Goal: Navigation & Orientation: Understand site structure

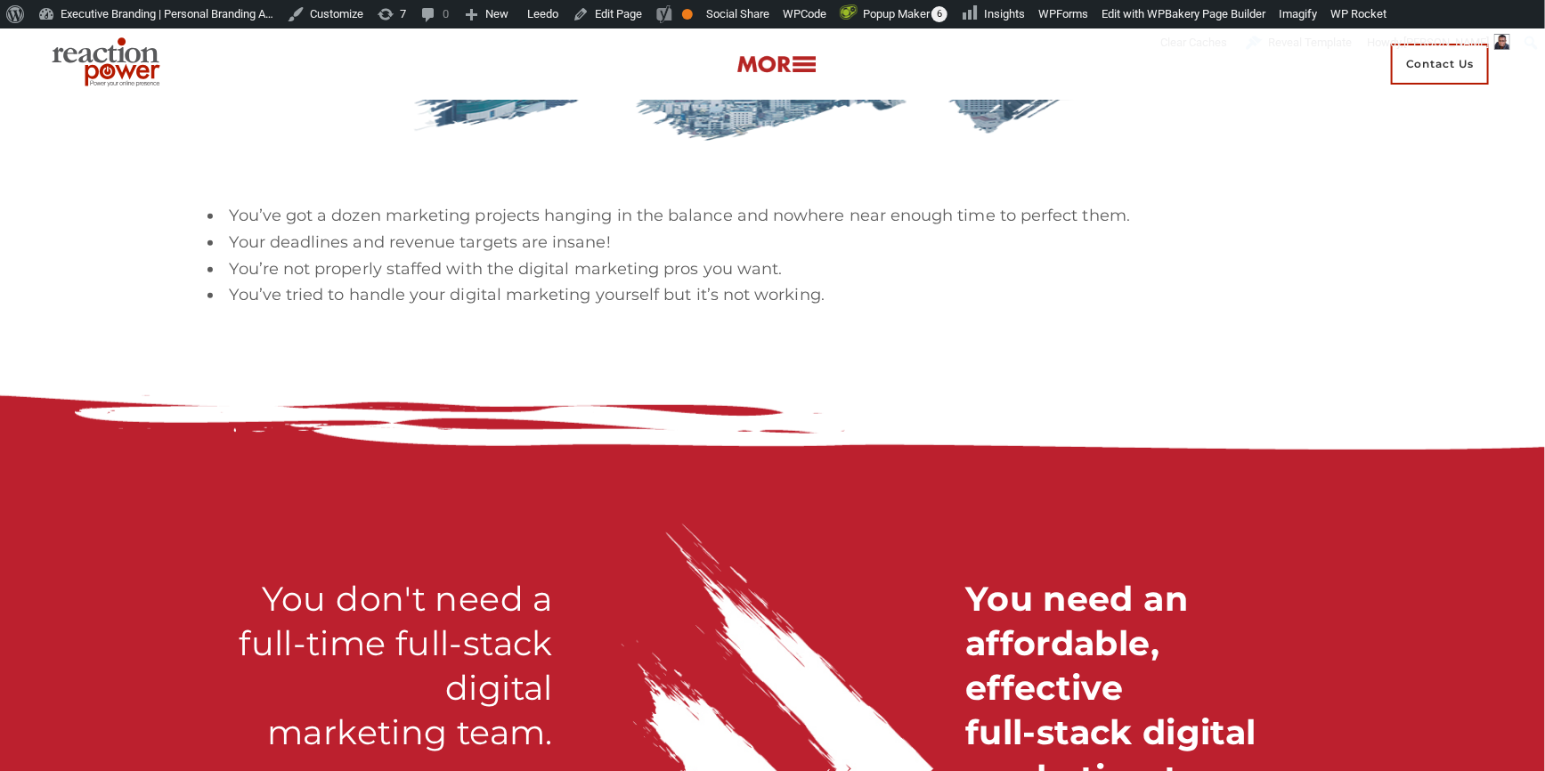
scroll to position [566, 0]
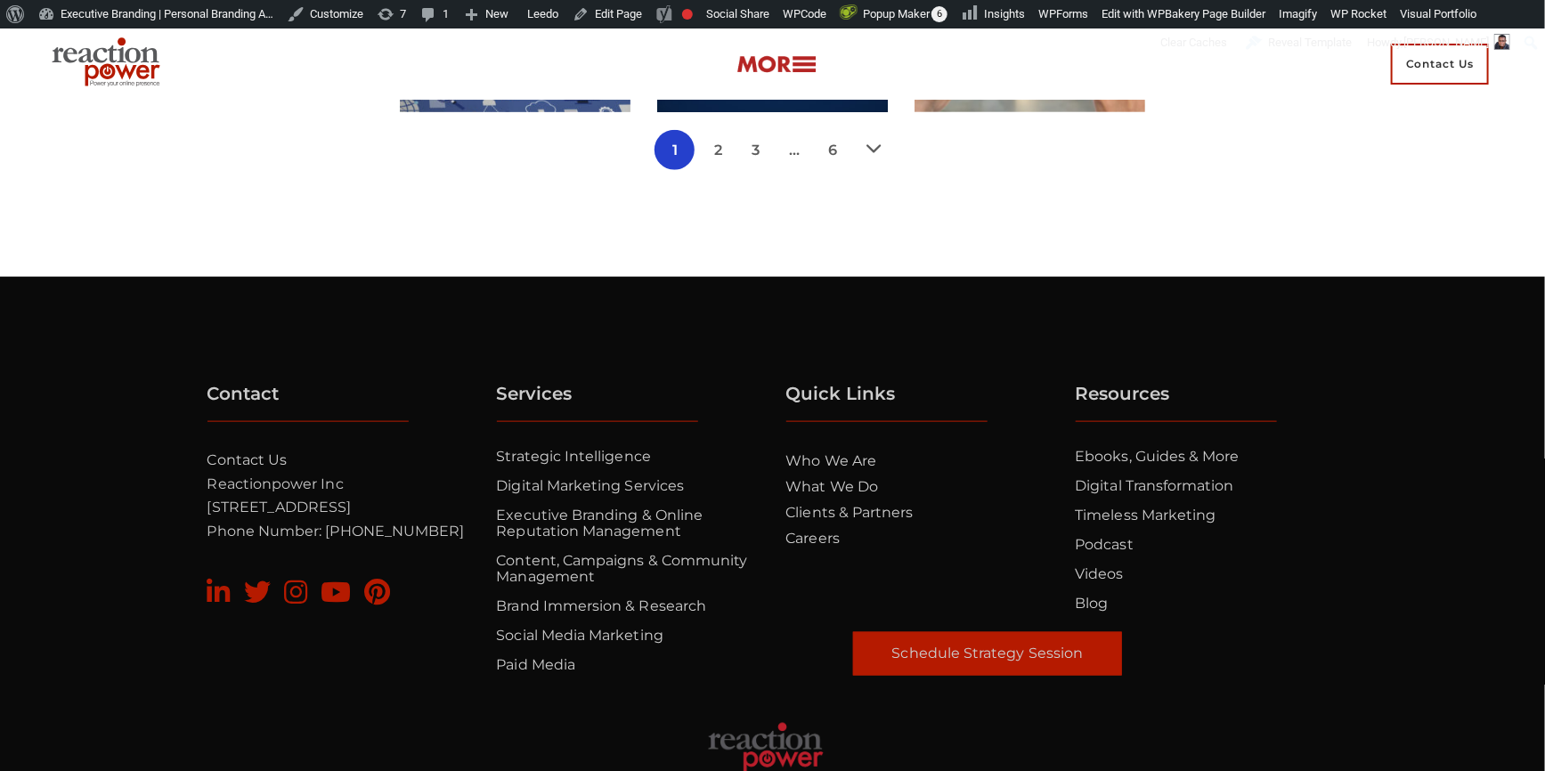
scroll to position [970, 0]
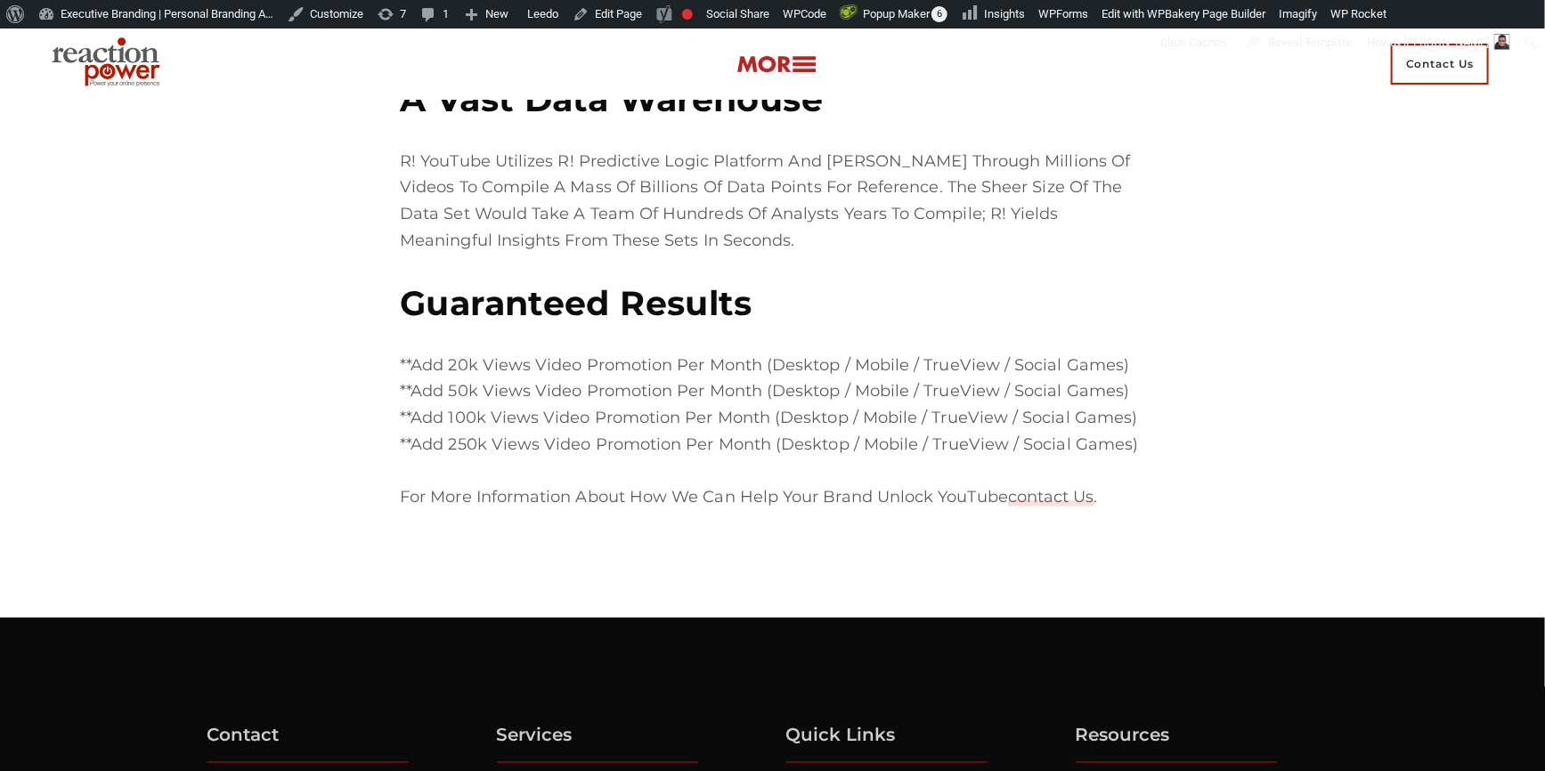
scroll to position [970, 0]
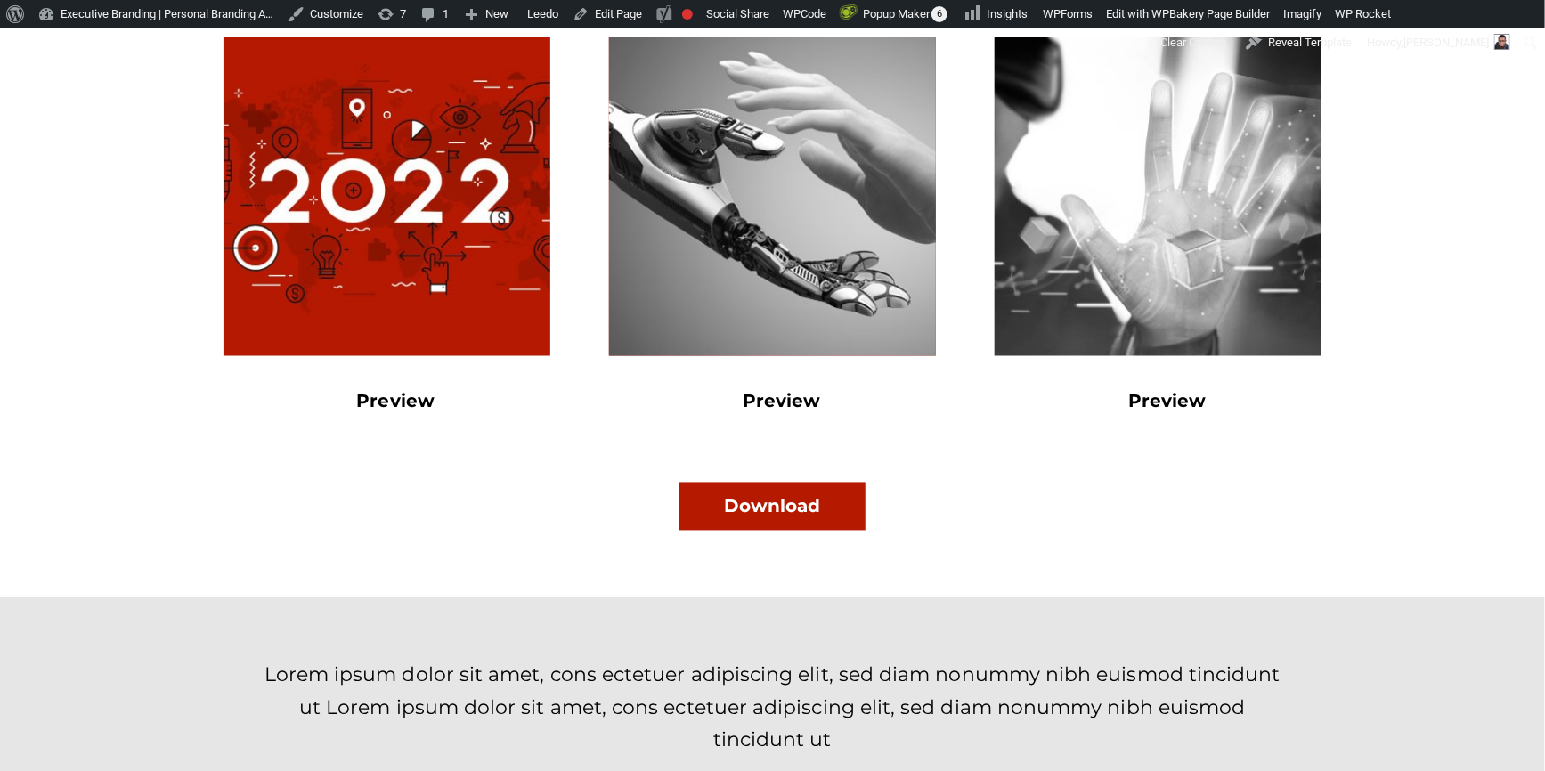
scroll to position [1457, 0]
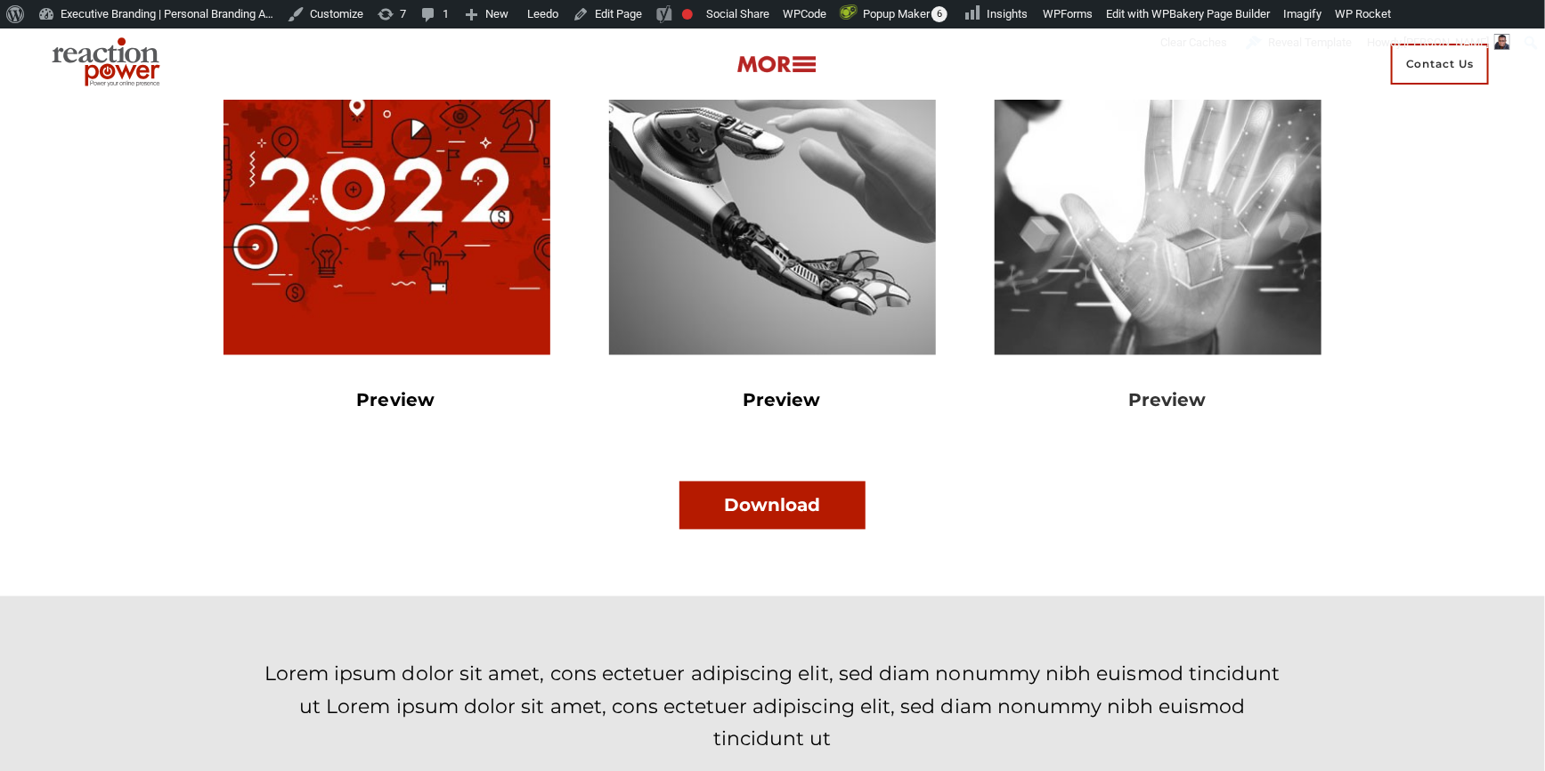
click at [1151, 401] on link "Preview" at bounding box center [1167, 400] width 78 height 21
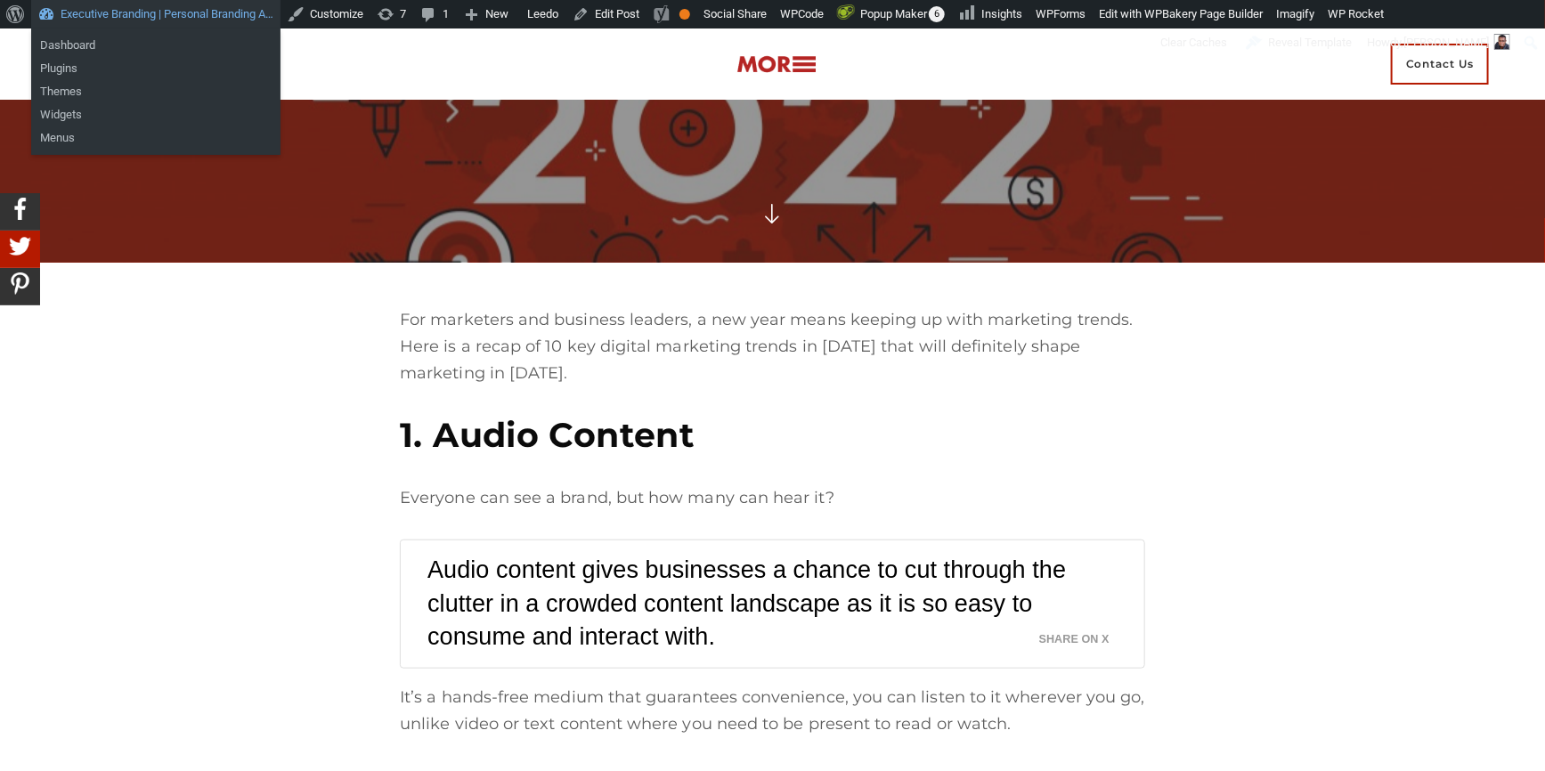
scroll to position [637, 0]
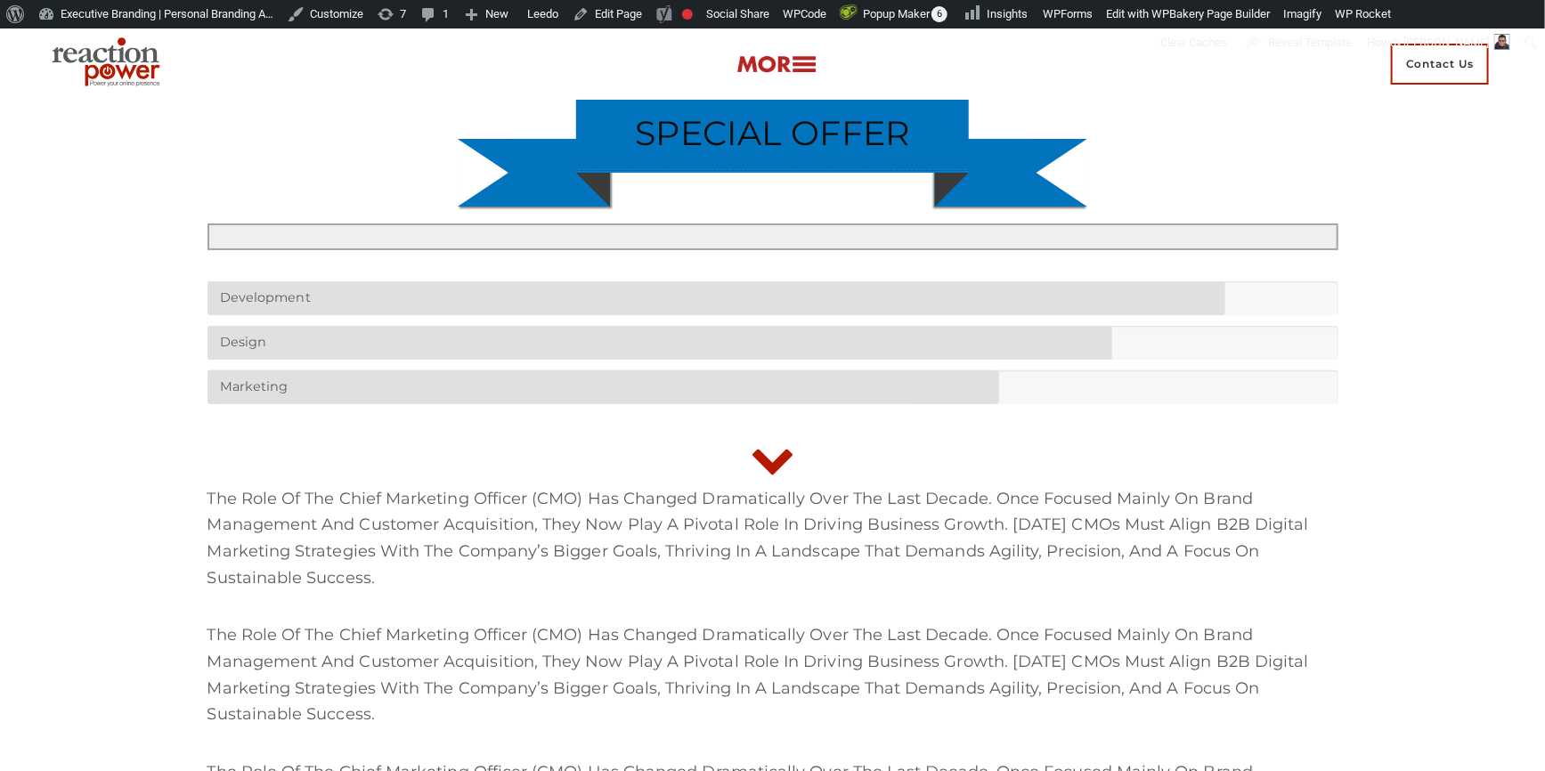
scroll to position [80, 0]
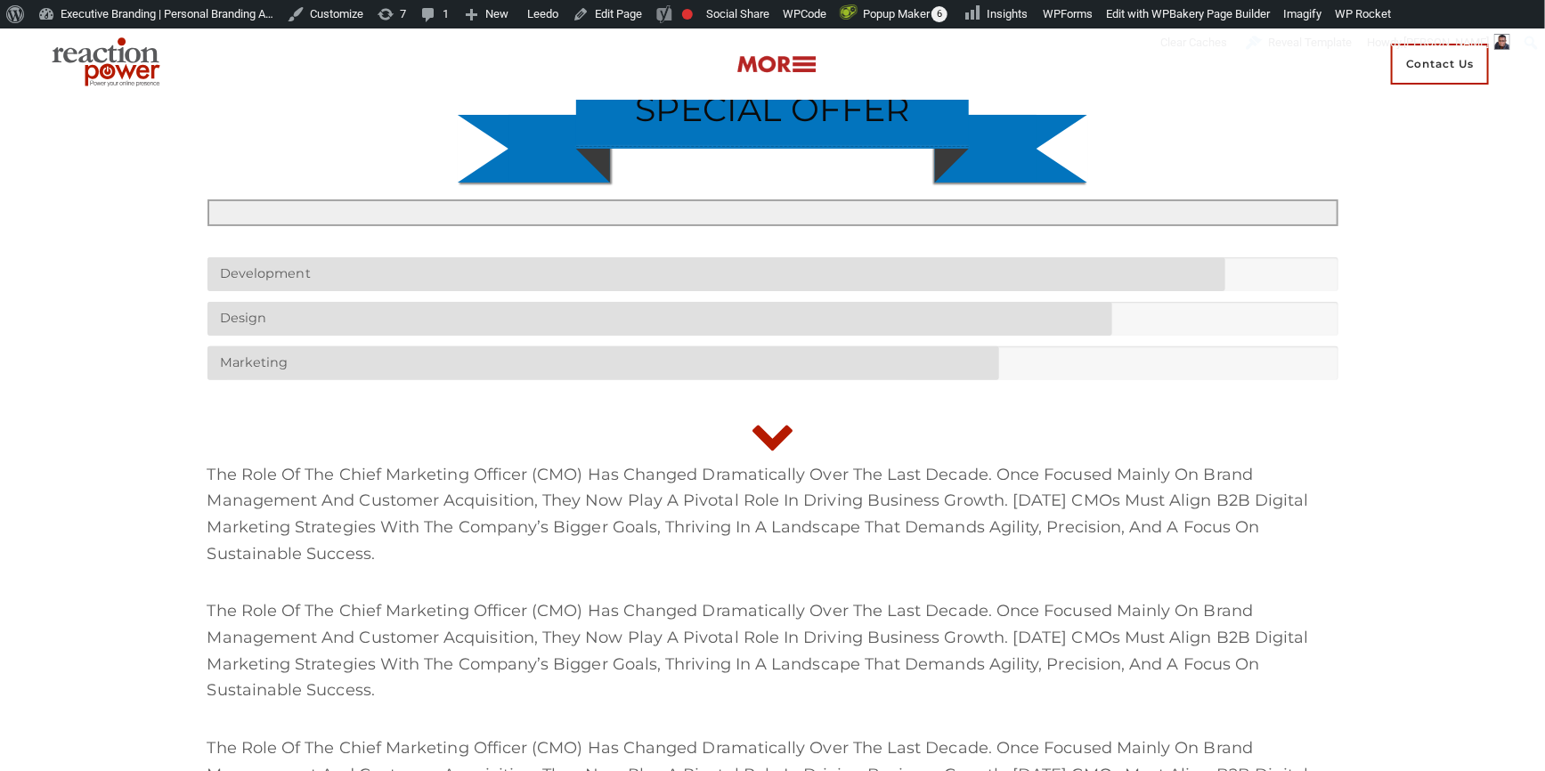
click at [767, 435] on icon at bounding box center [773, 433] width 45 height 45
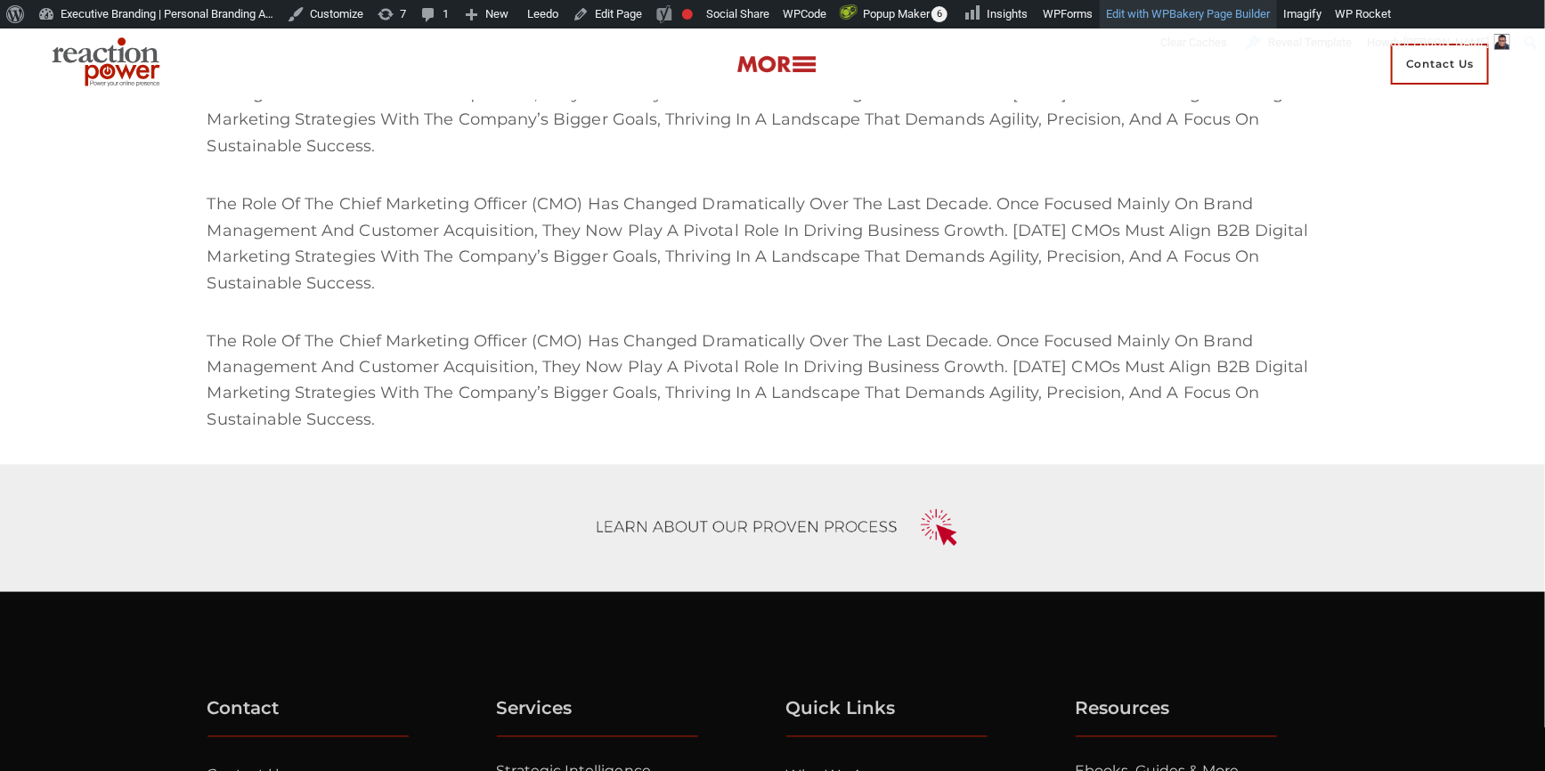
scroll to position [1295, 0]
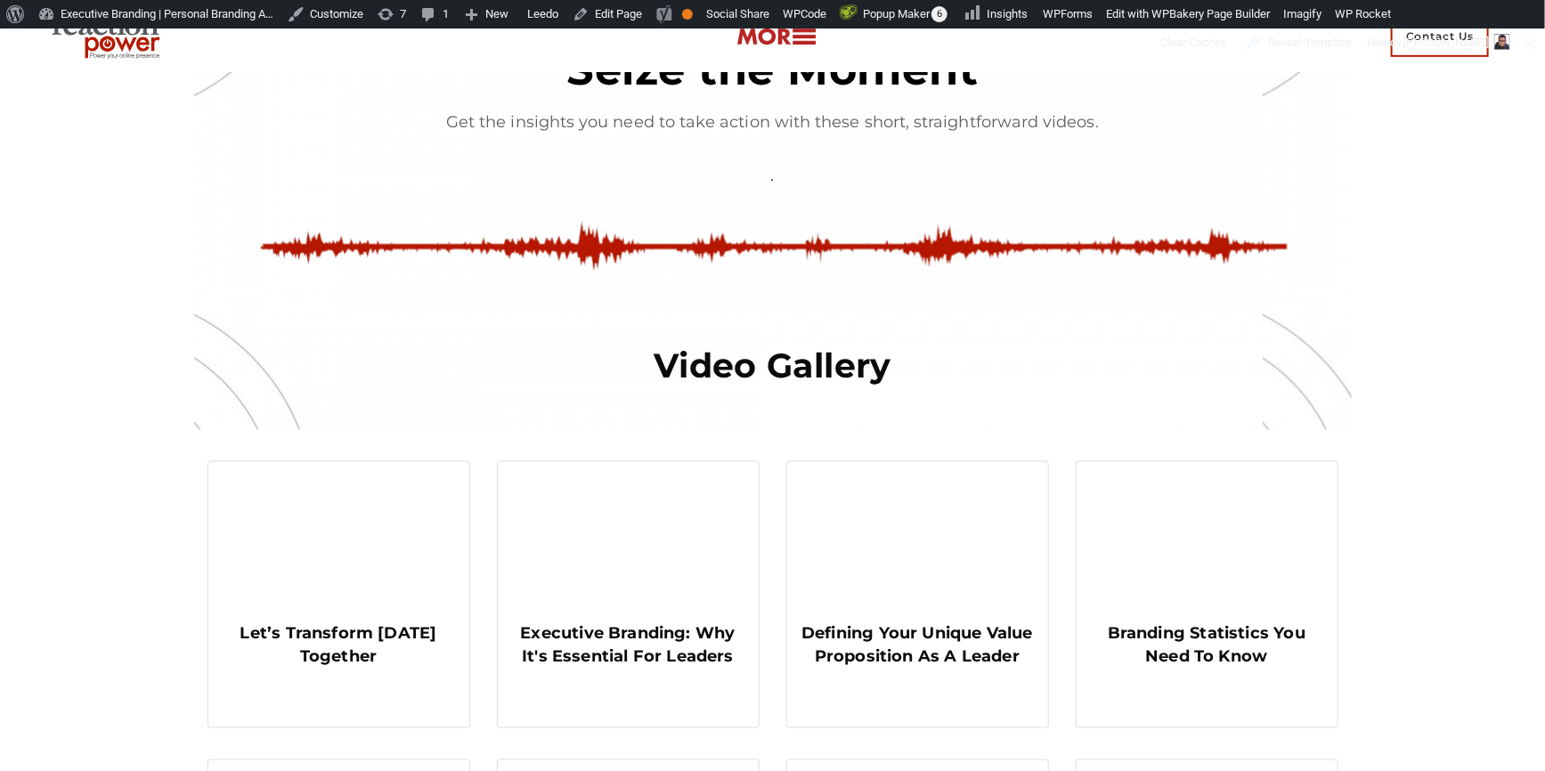
scroll to position [1457, 0]
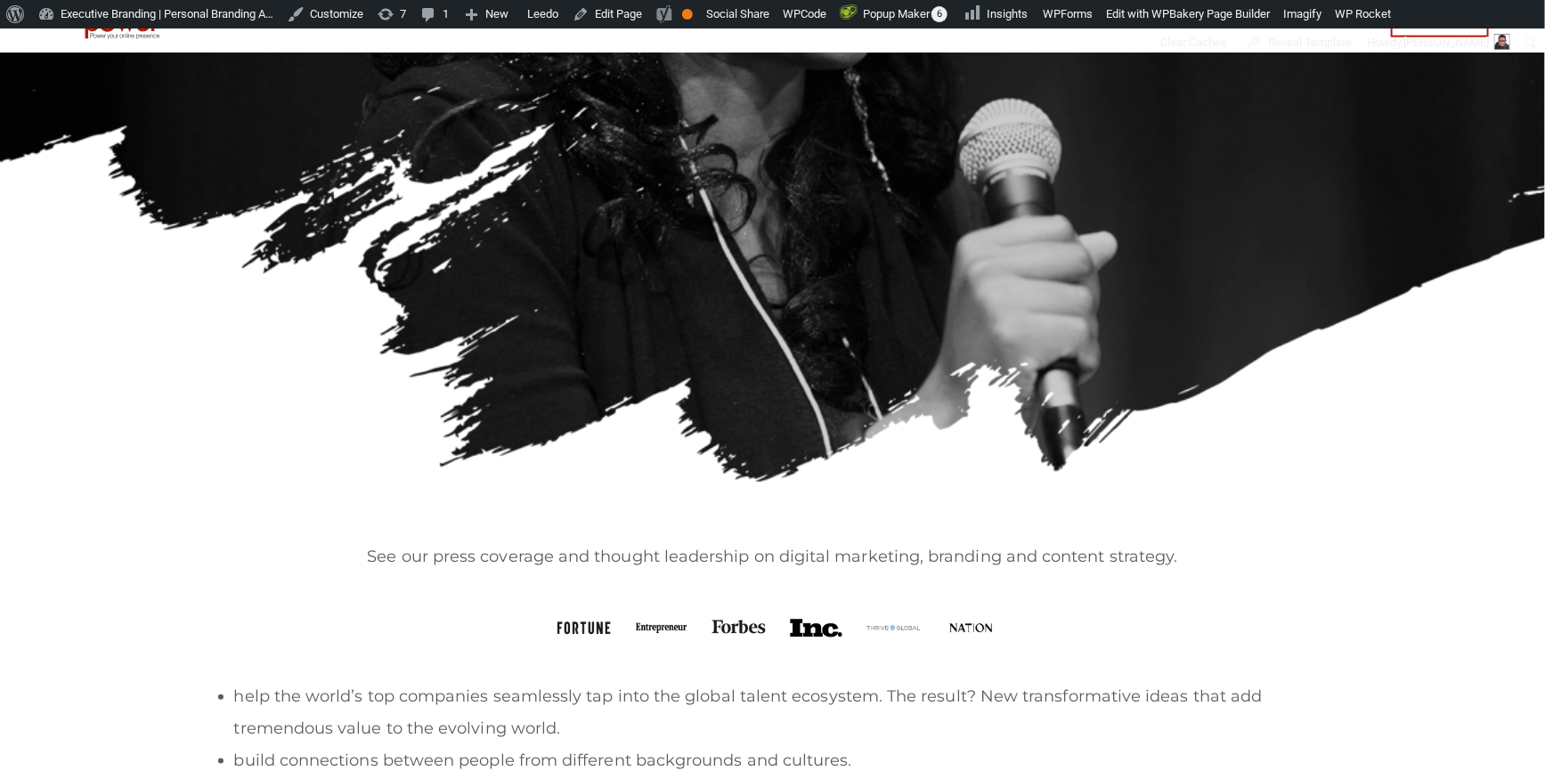
scroll to position [566, 0]
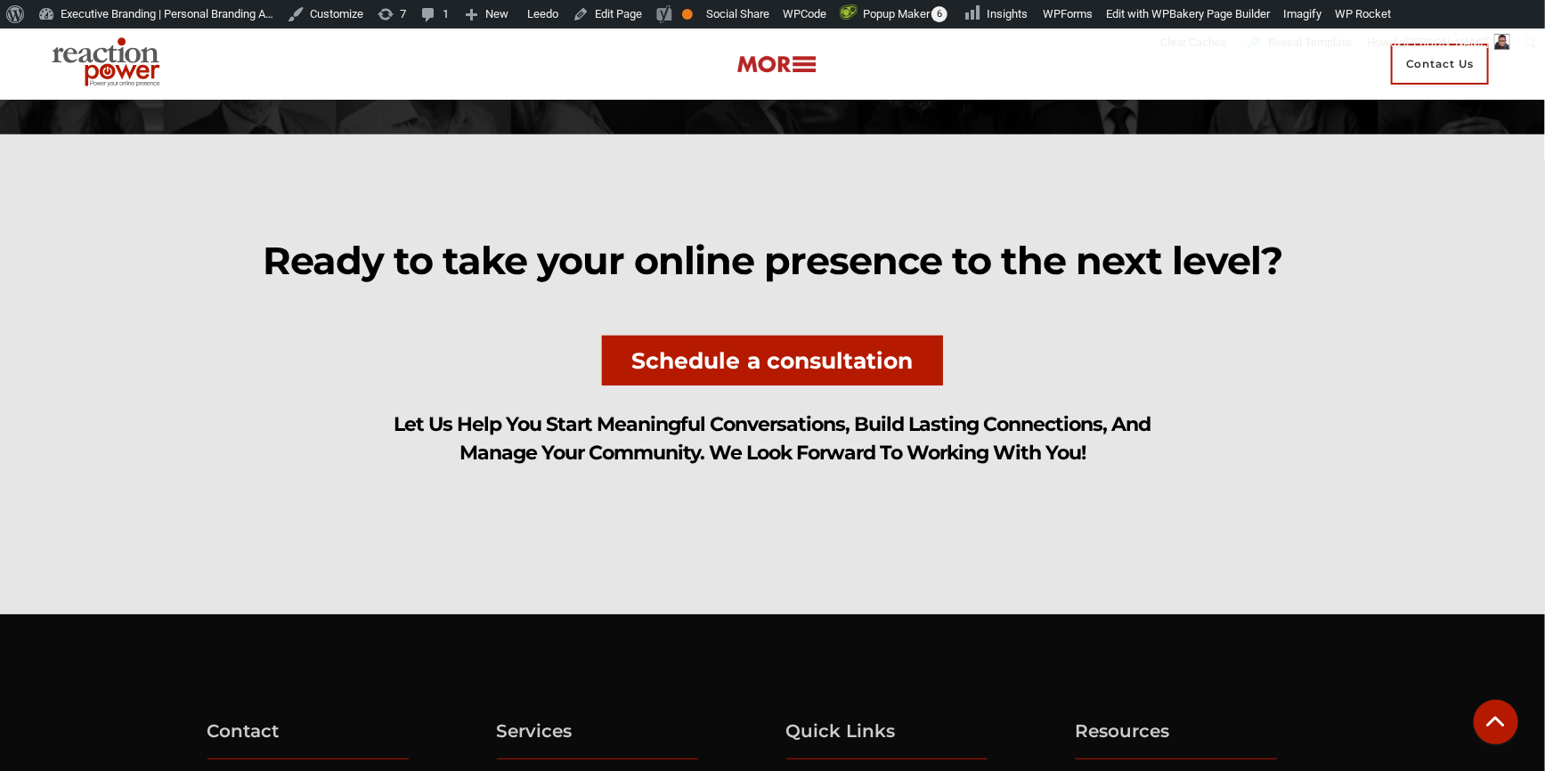
scroll to position [6799, 0]
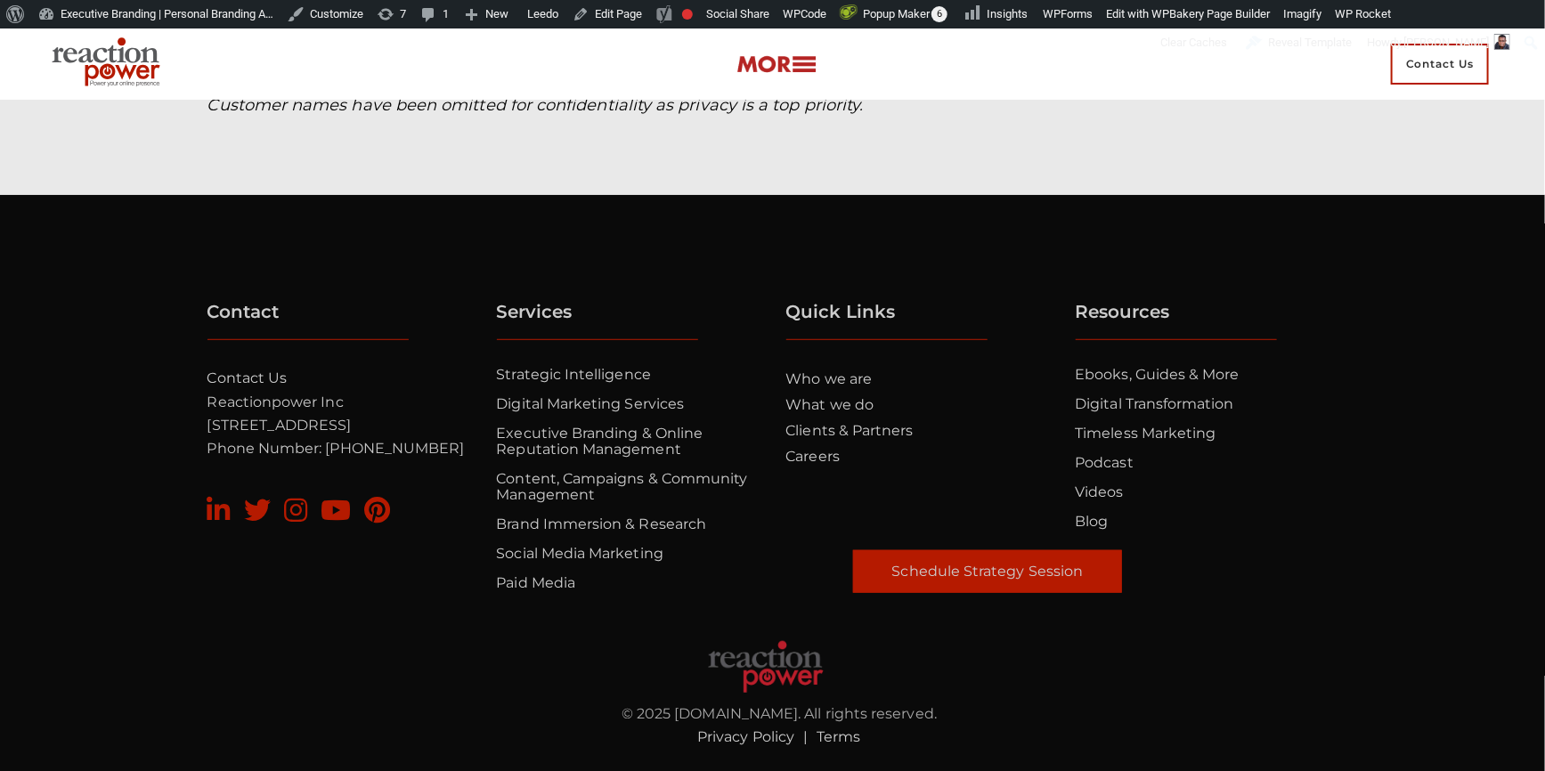
scroll to position [3884, 0]
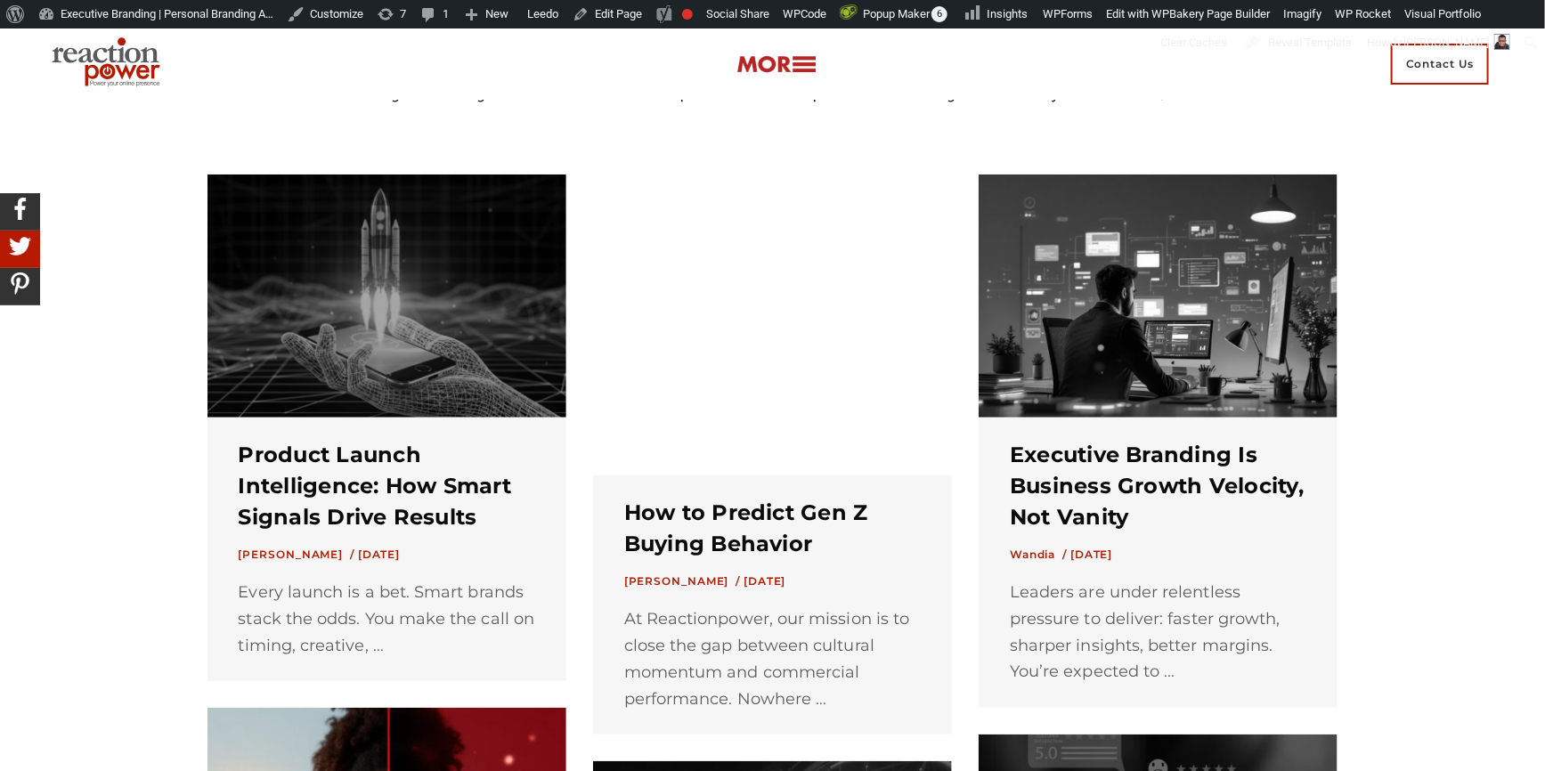
scroll to position [323, 0]
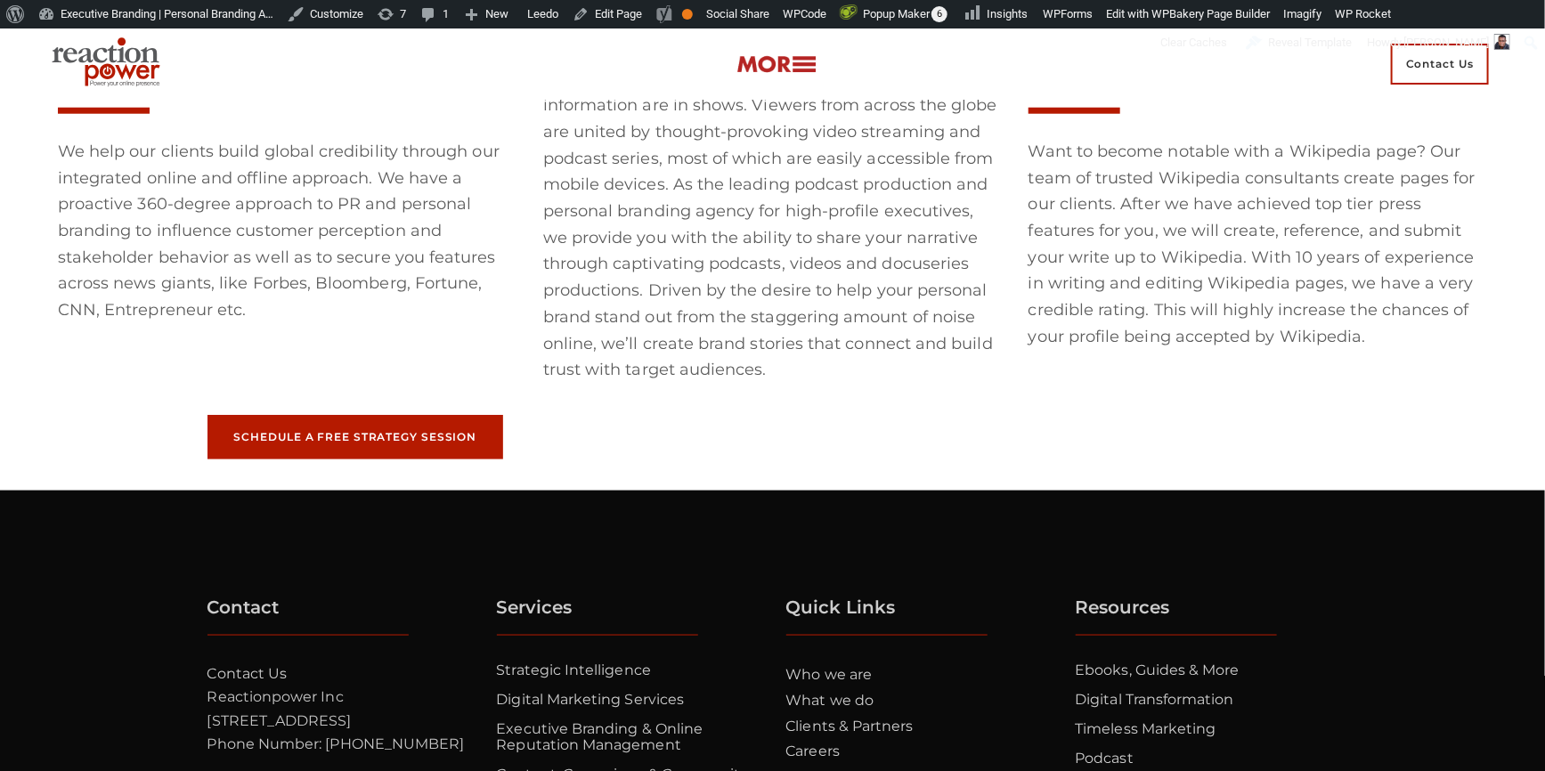
scroll to position [7932, 0]
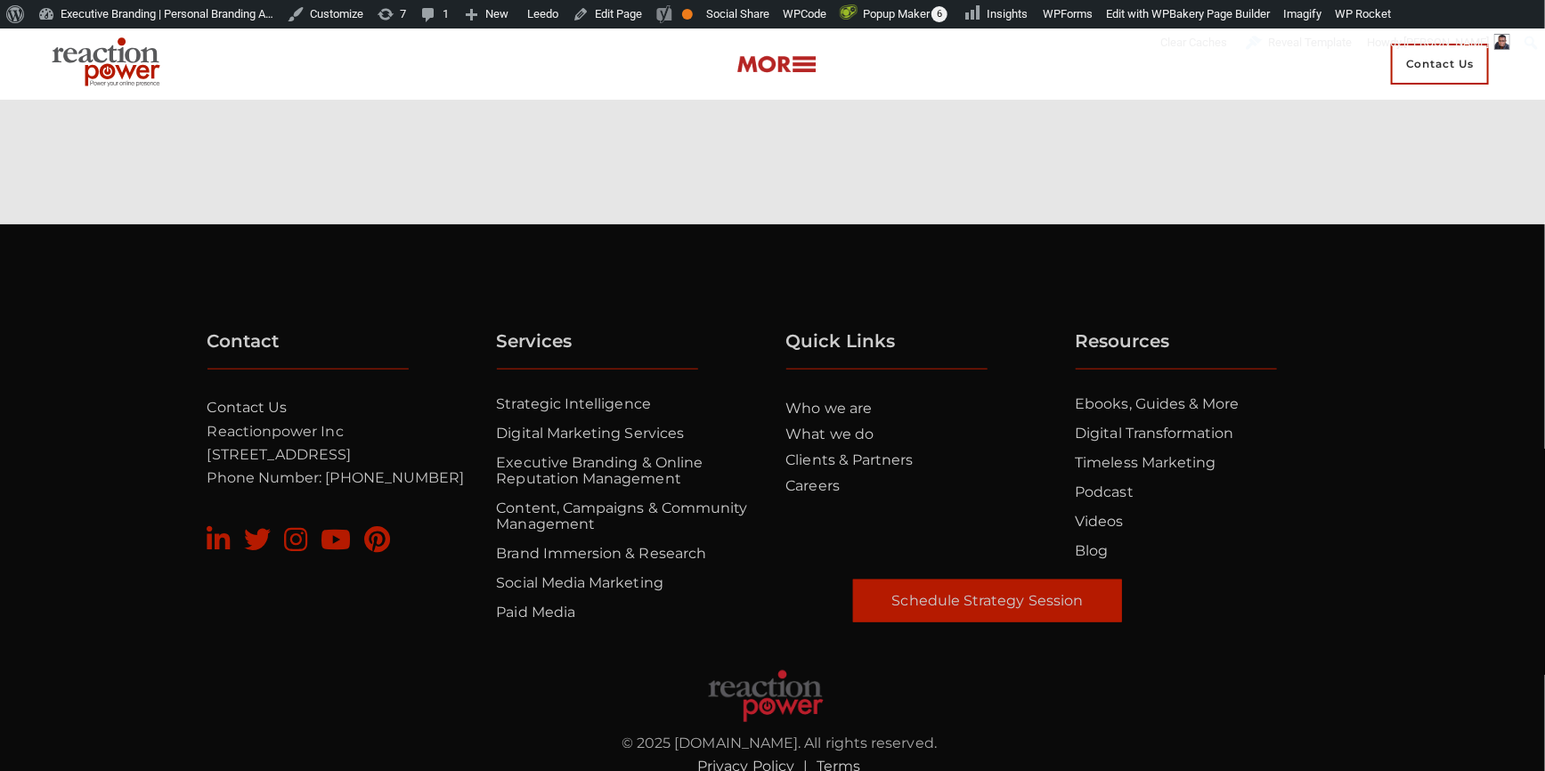
scroll to position [7561, 0]
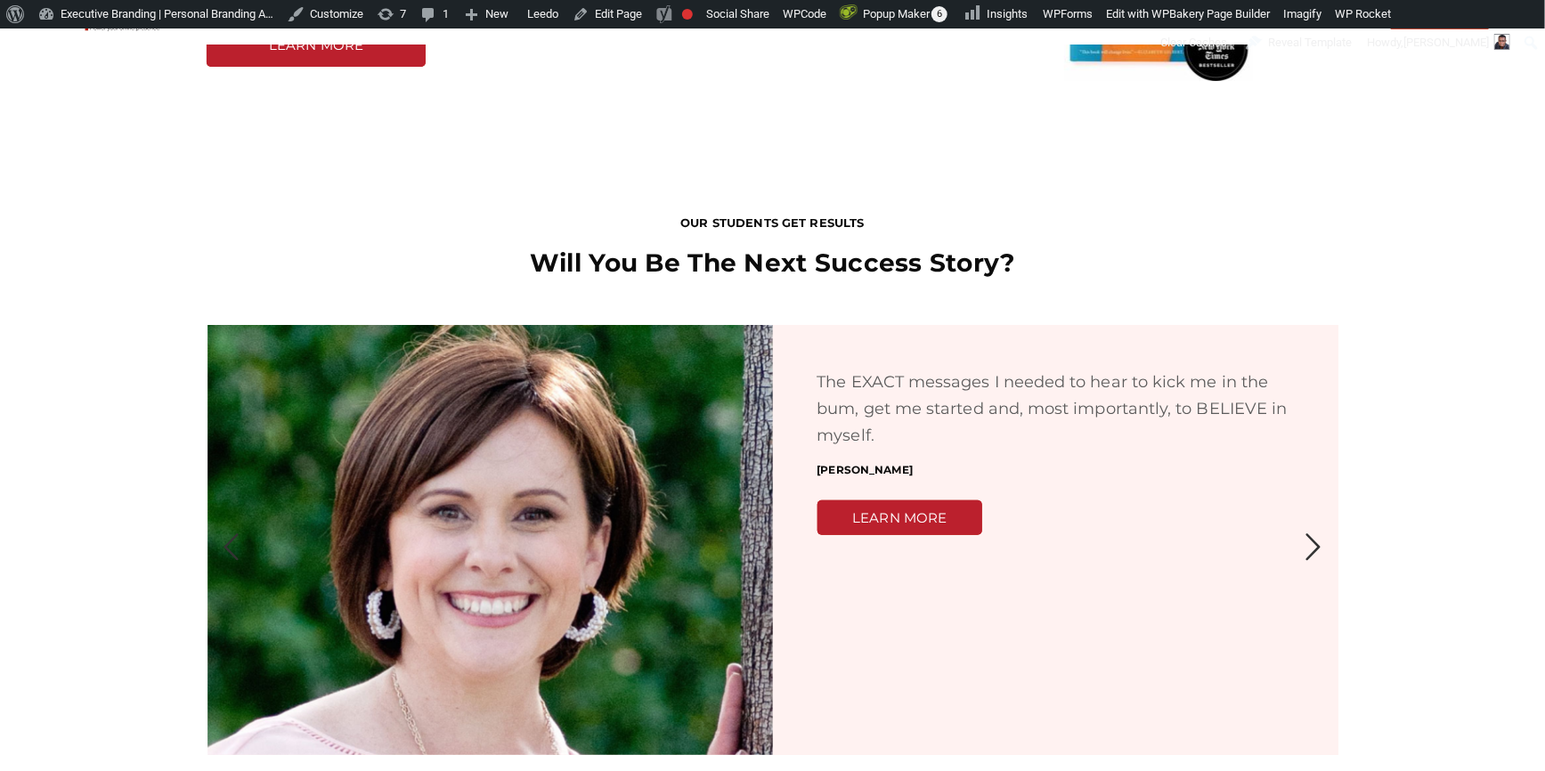
scroll to position [3480, 0]
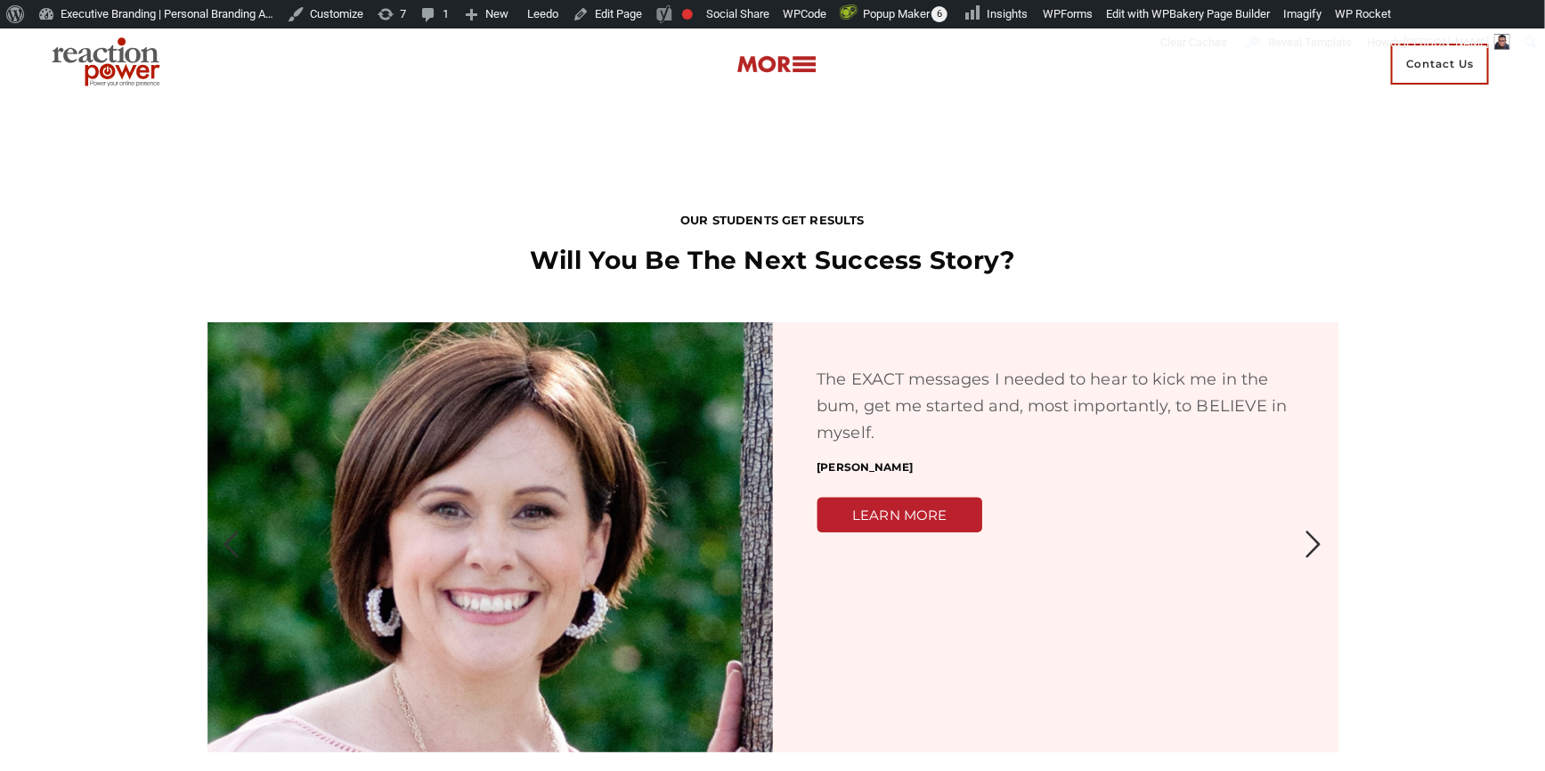
click at [1314, 529] on icon "Next" at bounding box center [1313, 544] width 31 height 31
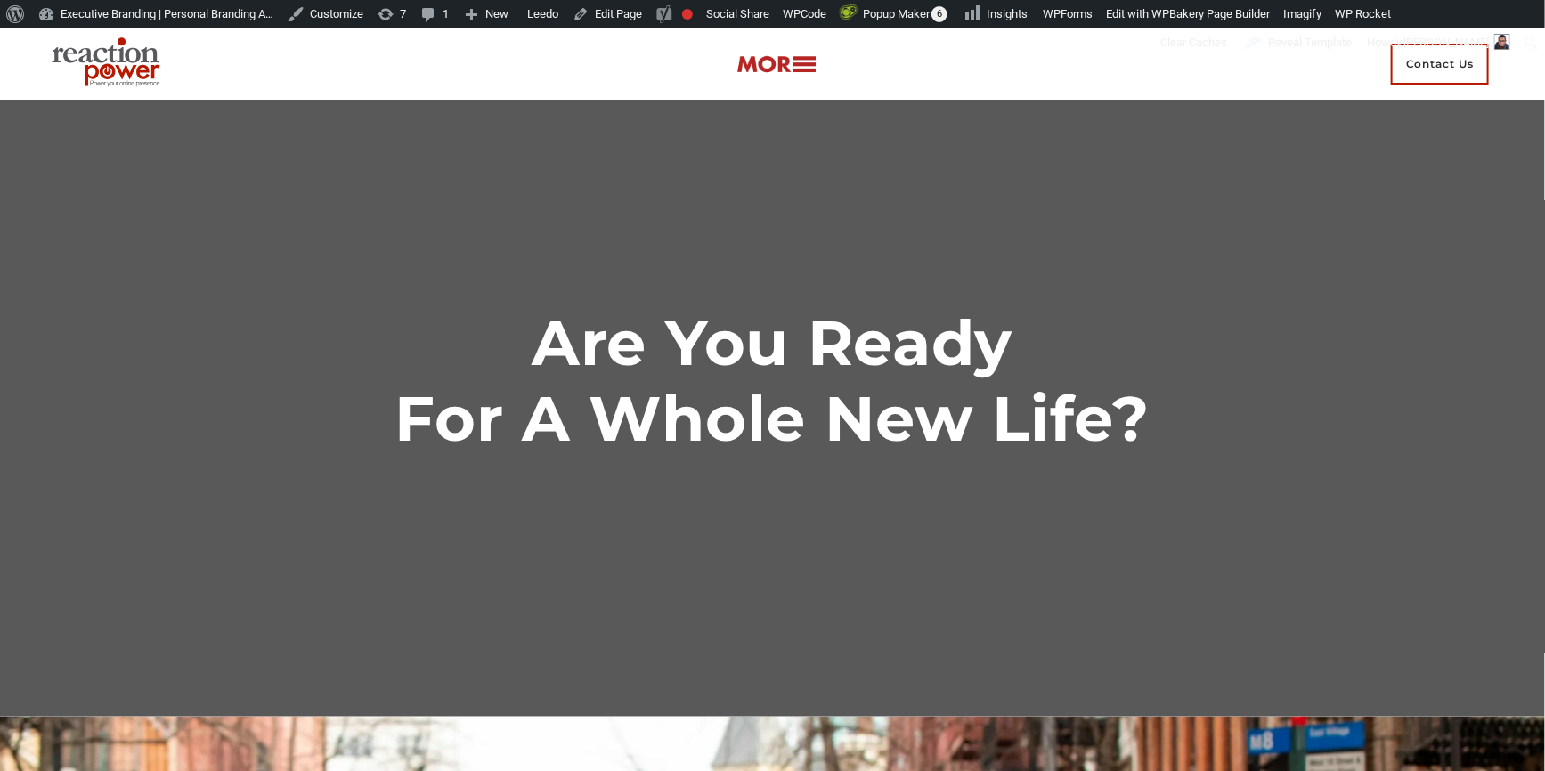
scroll to position [0, 0]
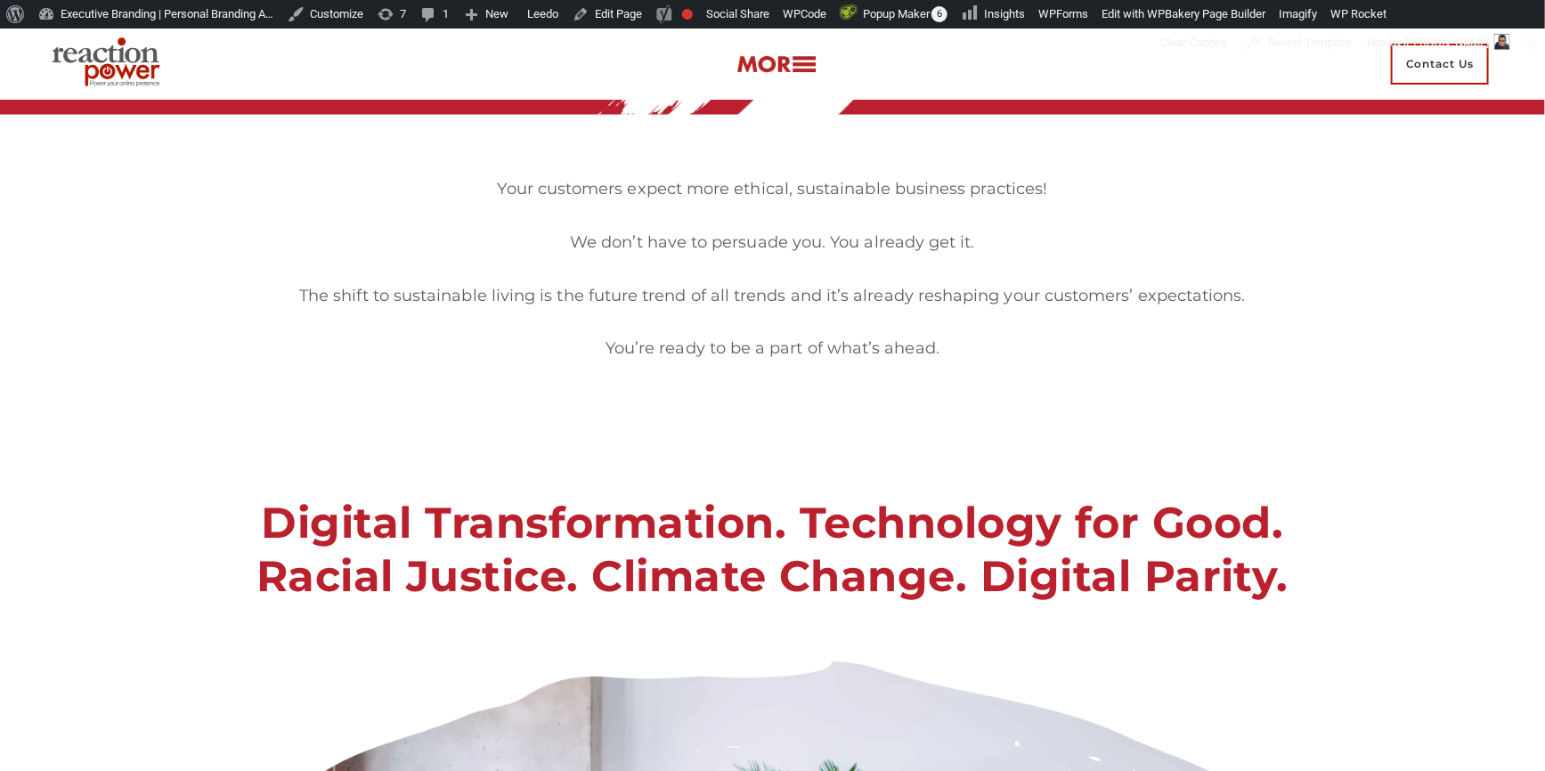
scroll to position [1538, 0]
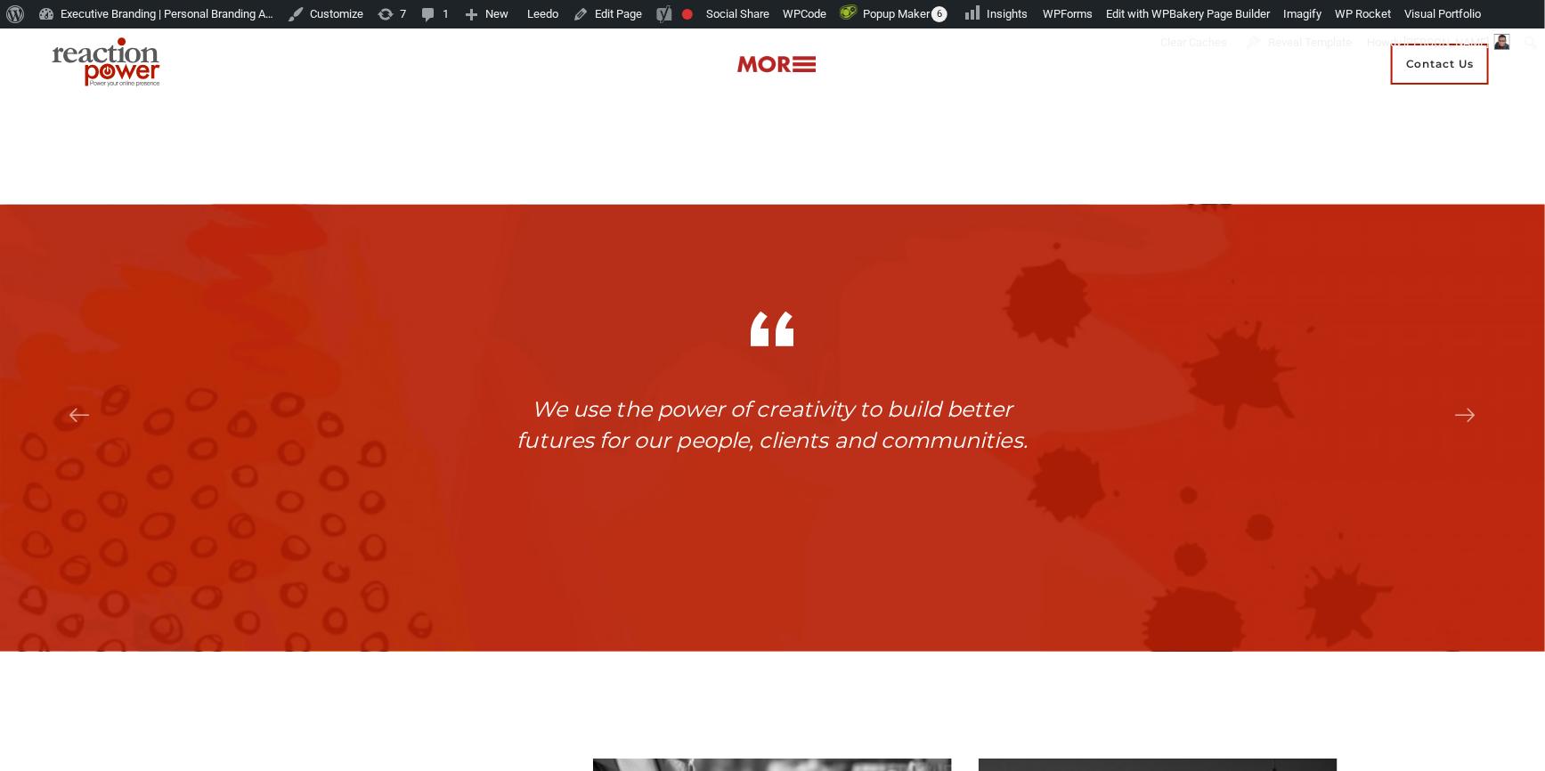
scroll to position [4371, 0]
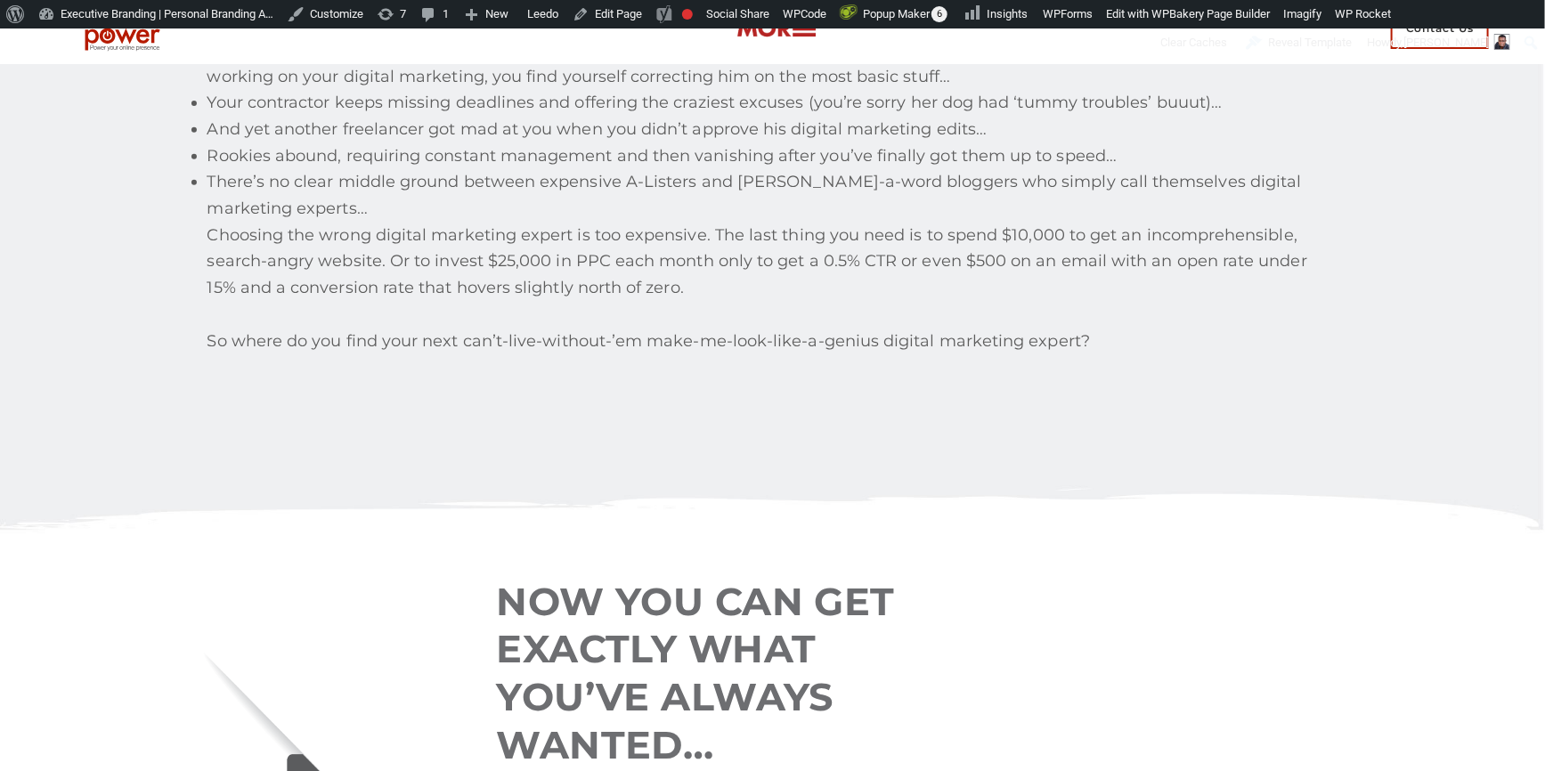
scroll to position [3722, 0]
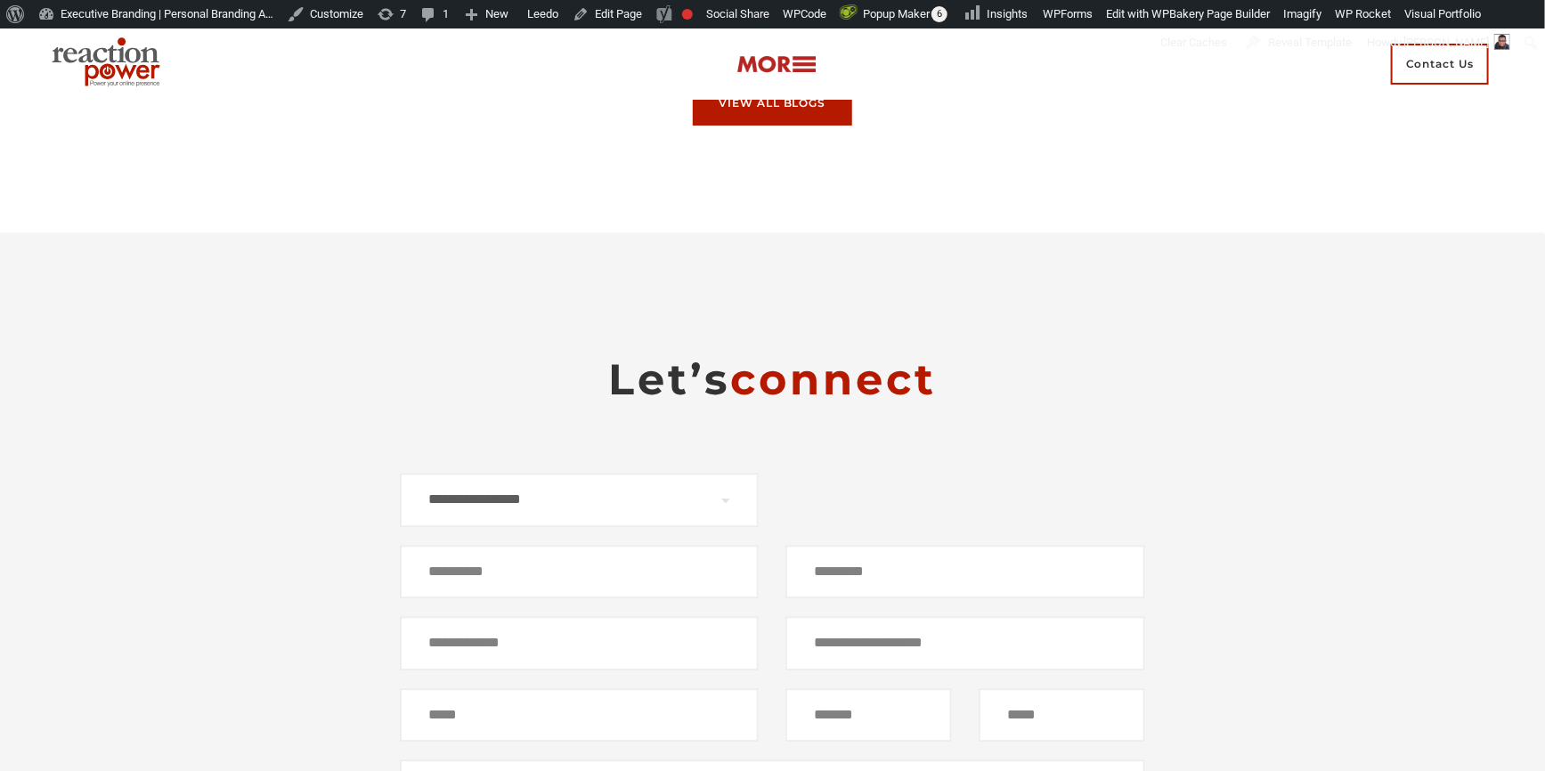
scroll to position [5908, 0]
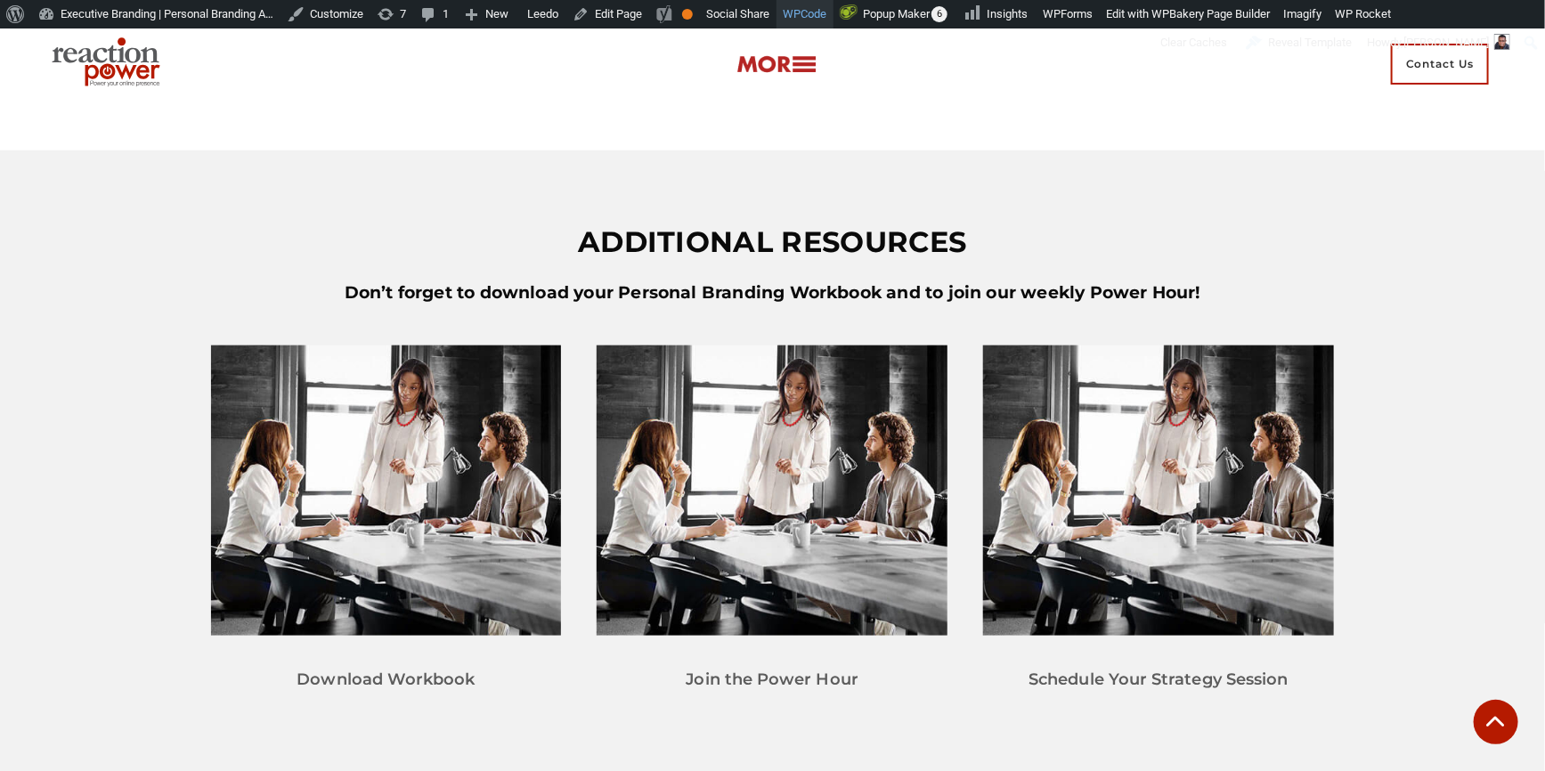
scroll to position [4009, 0]
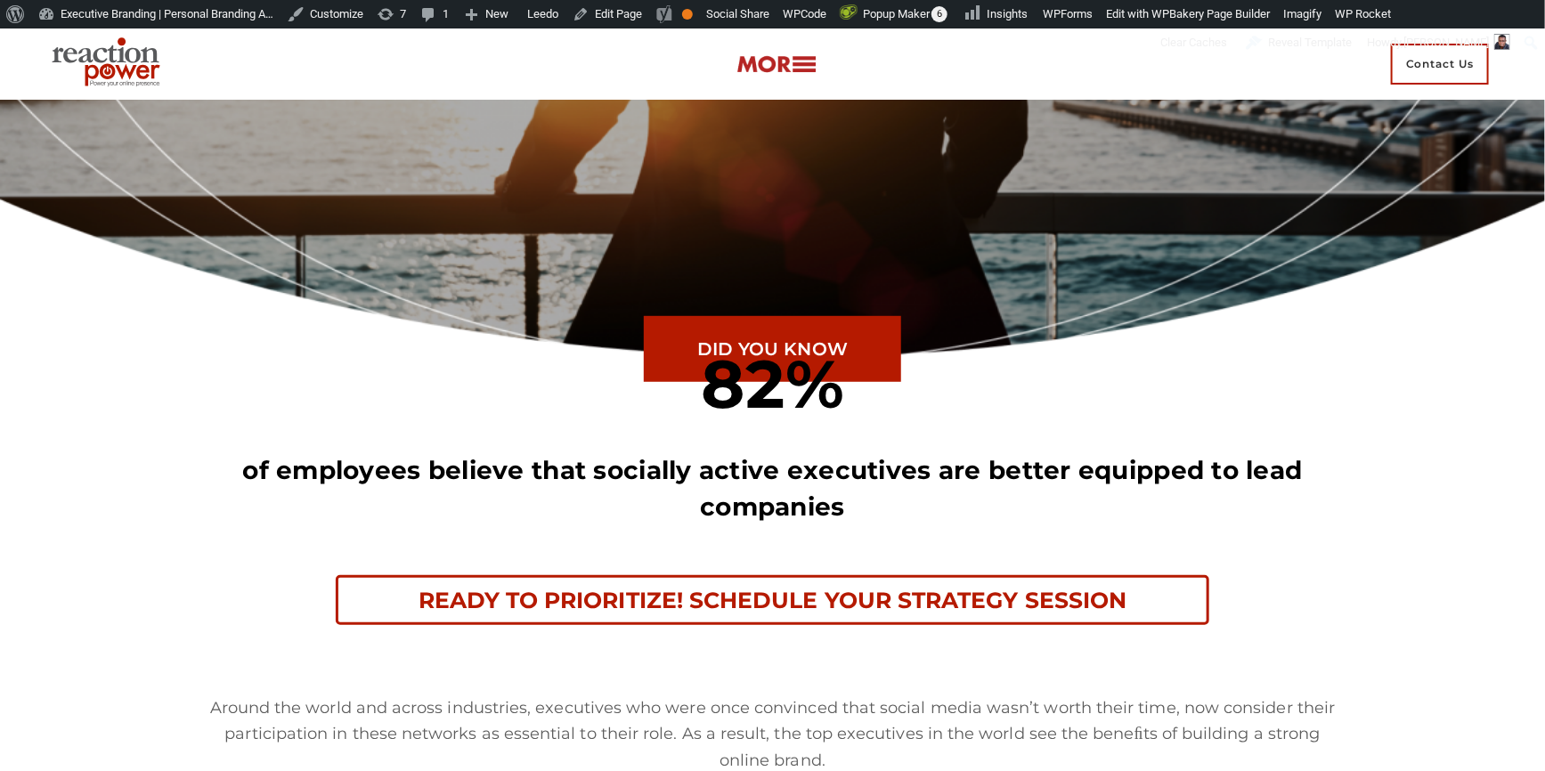
scroll to position [161, 0]
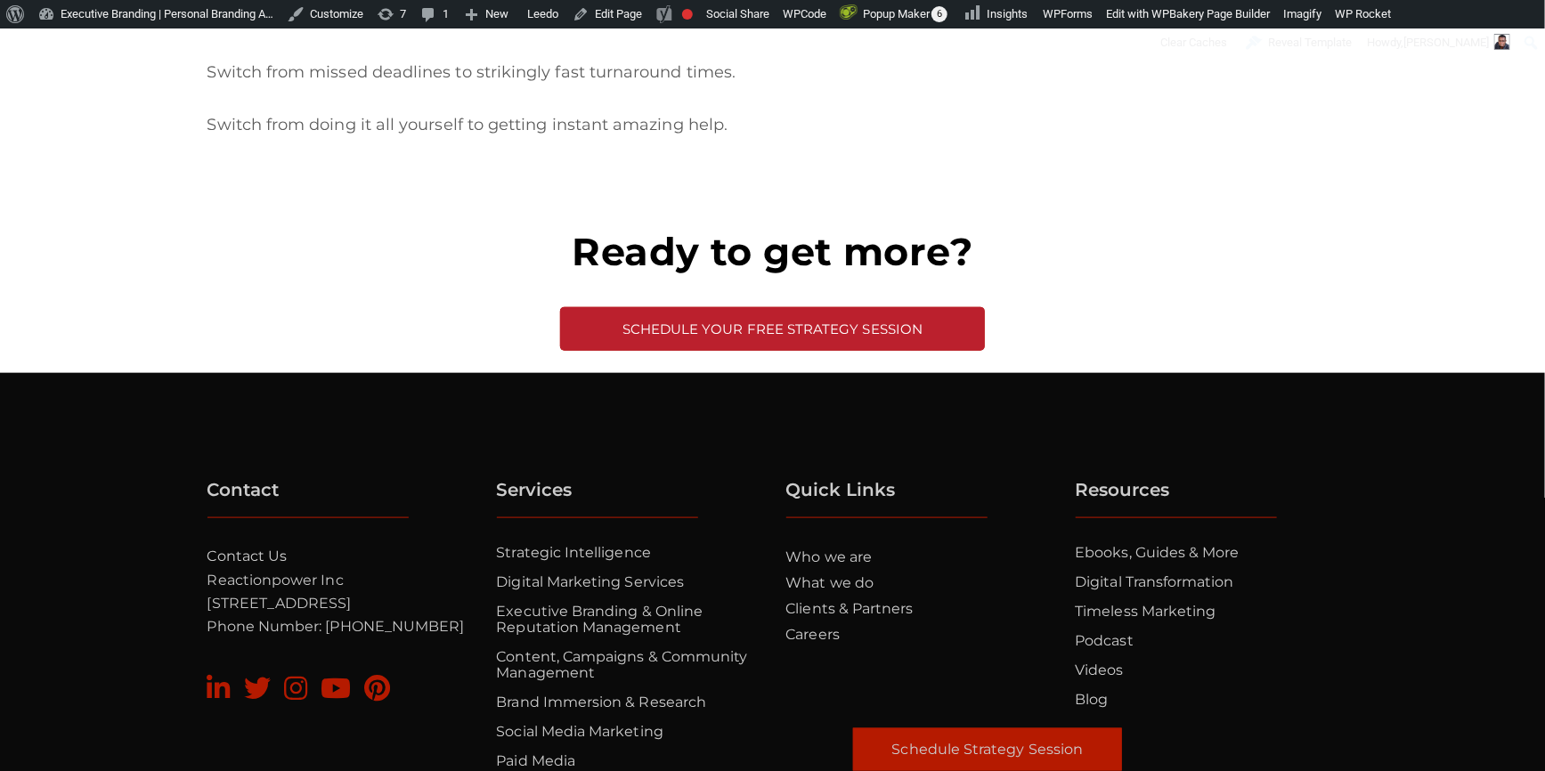
scroll to position [4371, 0]
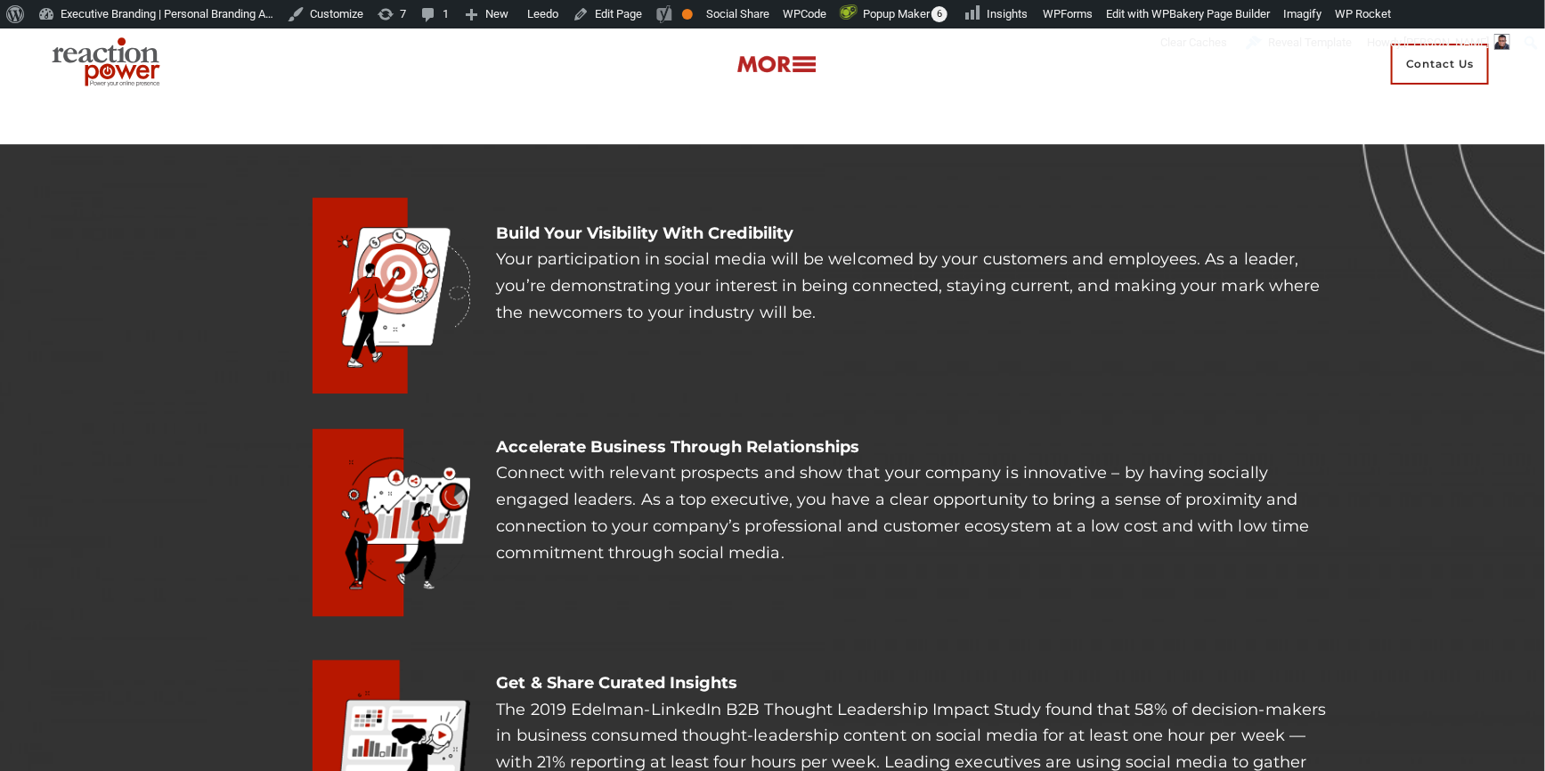
scroll to position [2832, 0]
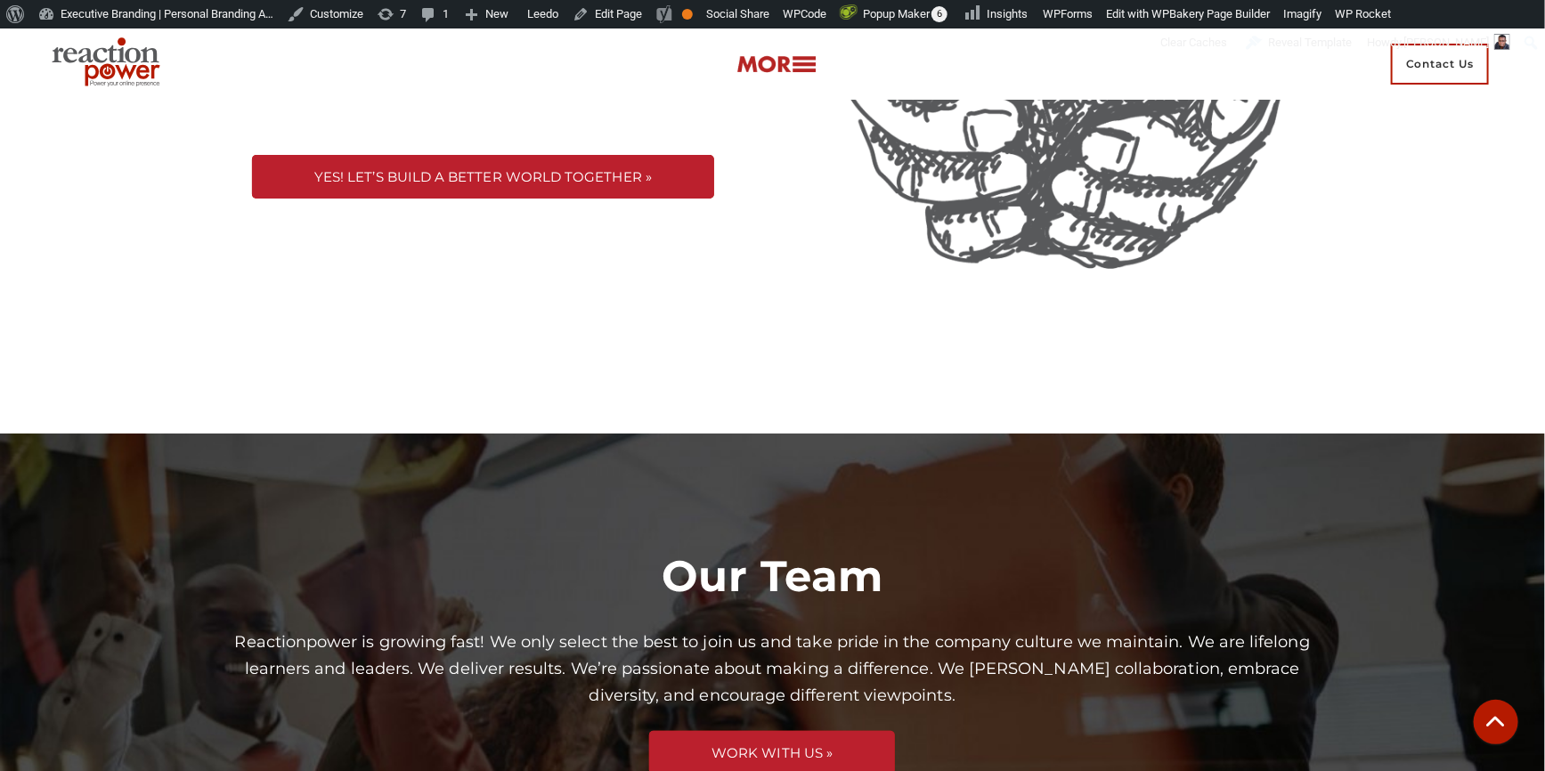
scroll to position [3237, 0]
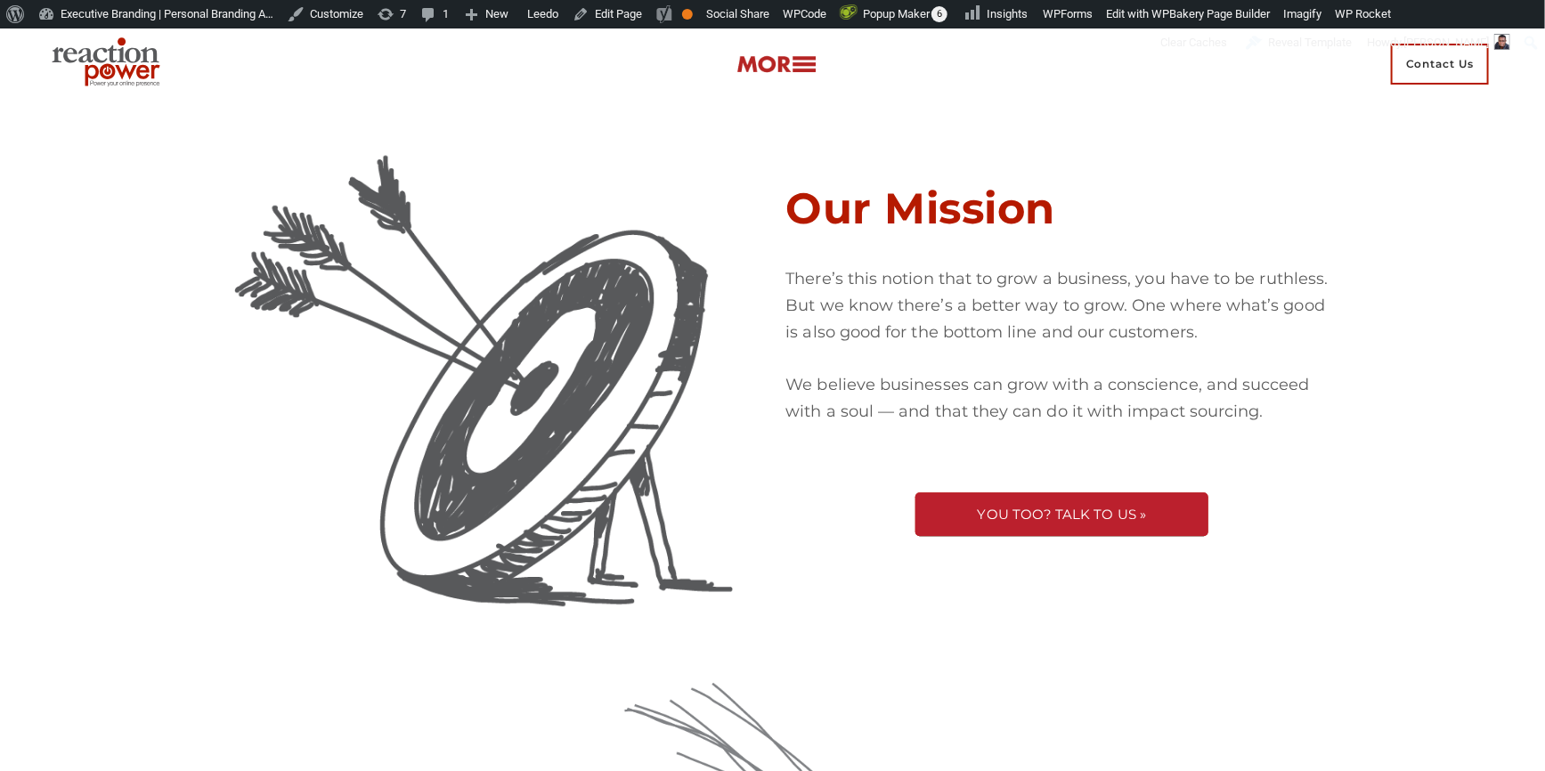
scroll to position [2590, 0]
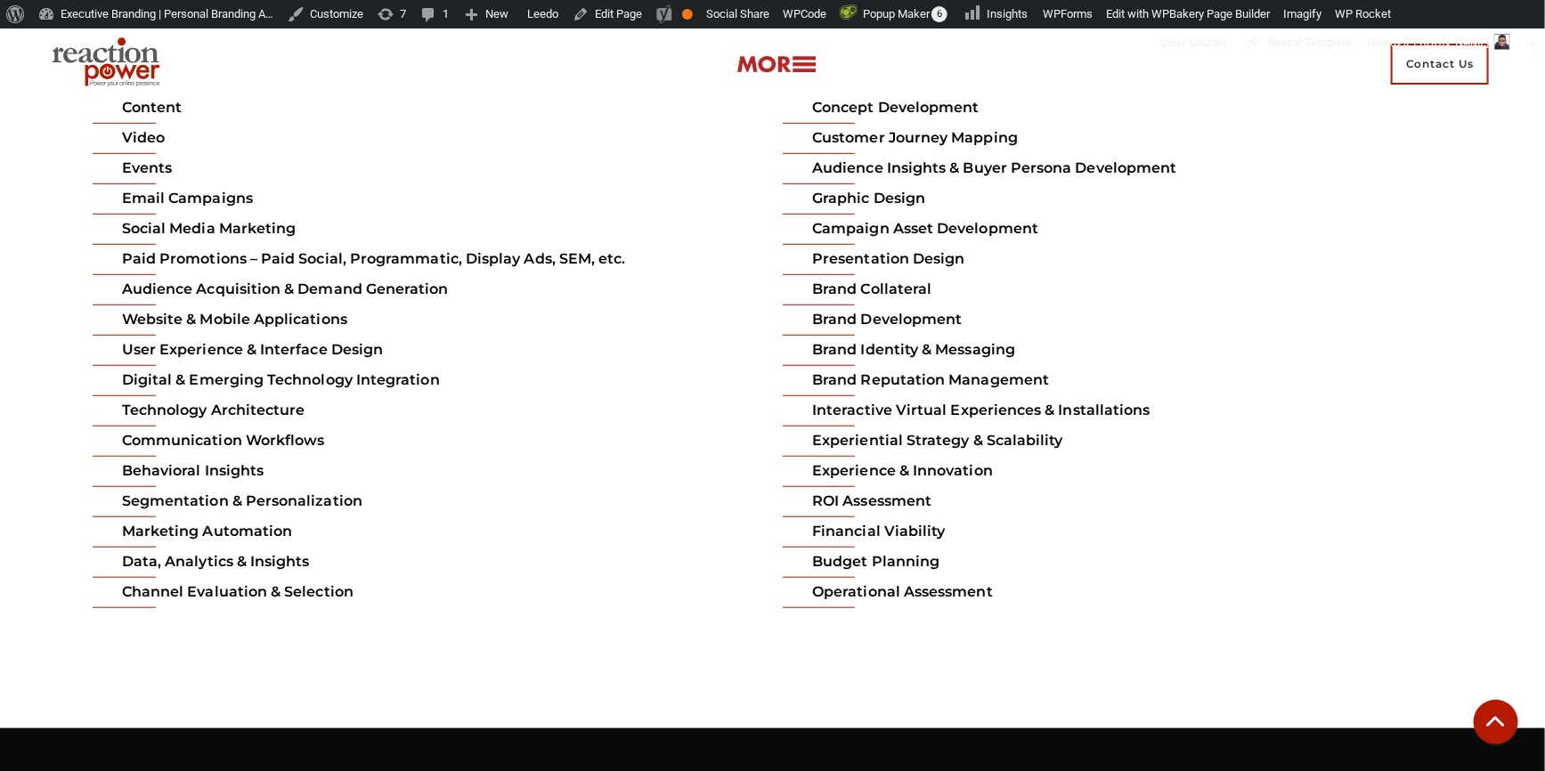
scroll to position [3641, 0]
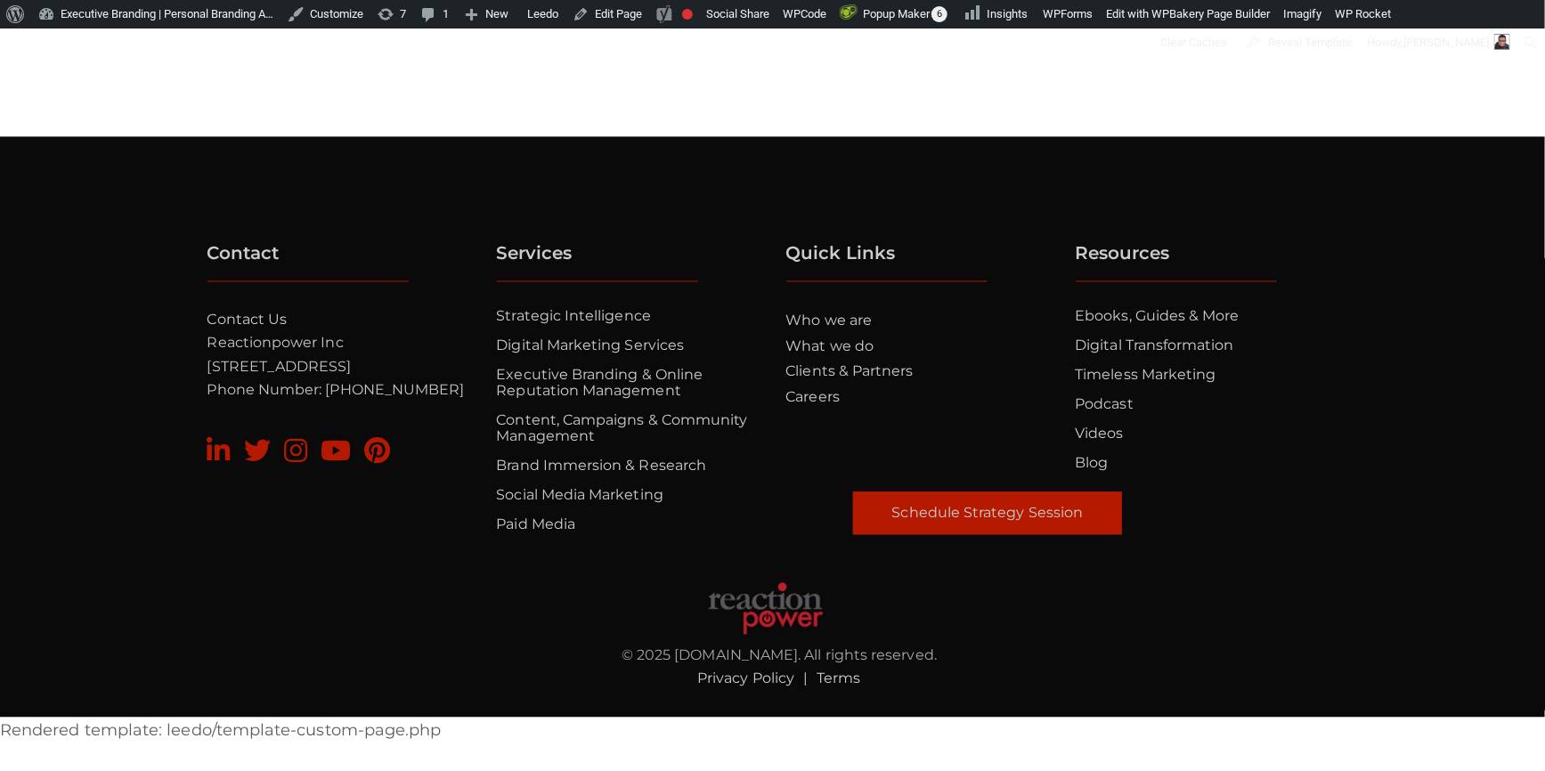
scroll to position [5503, 0]
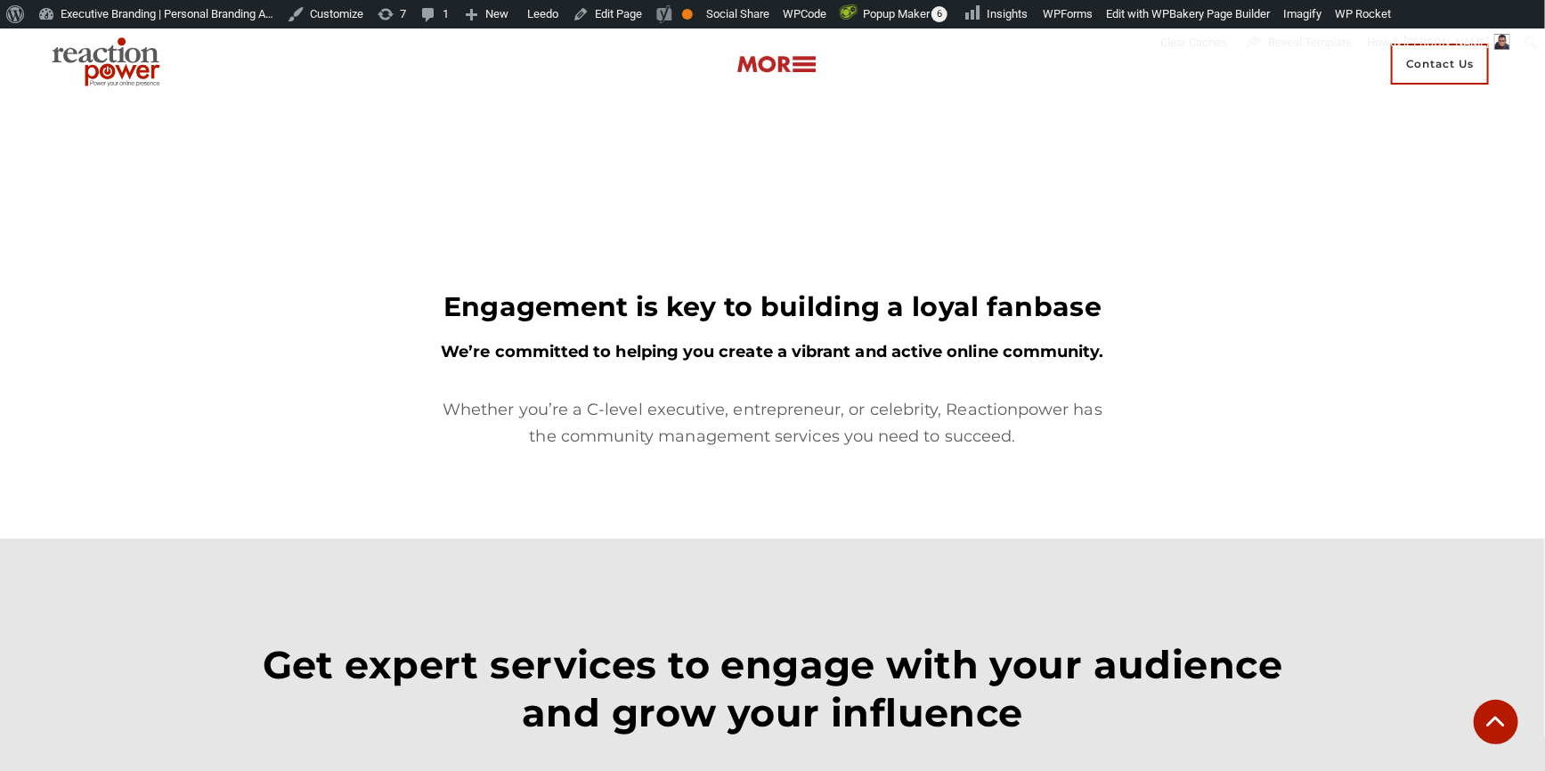
scroll to position [2947, 0]
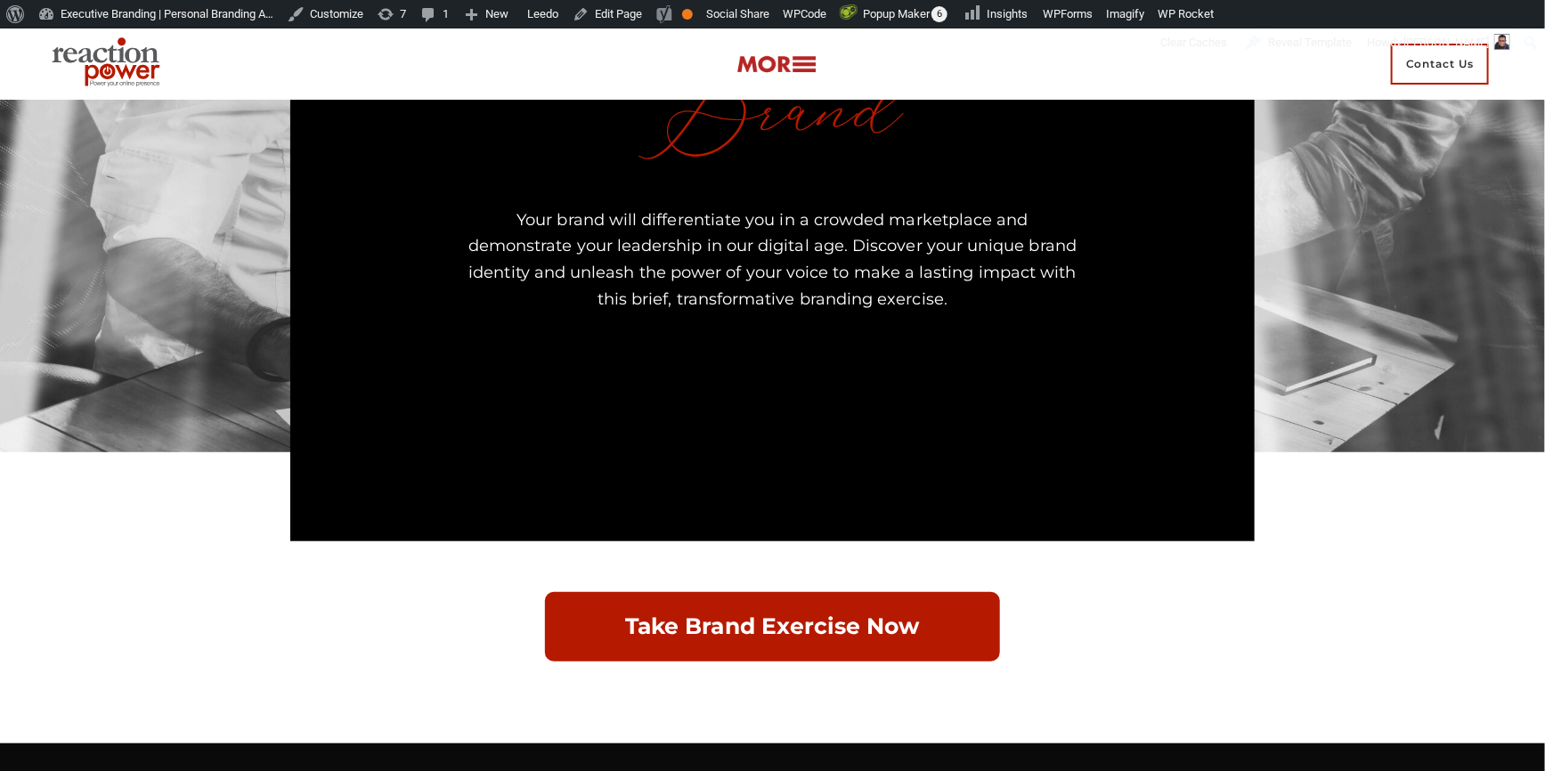
scroll to position [161, 0]
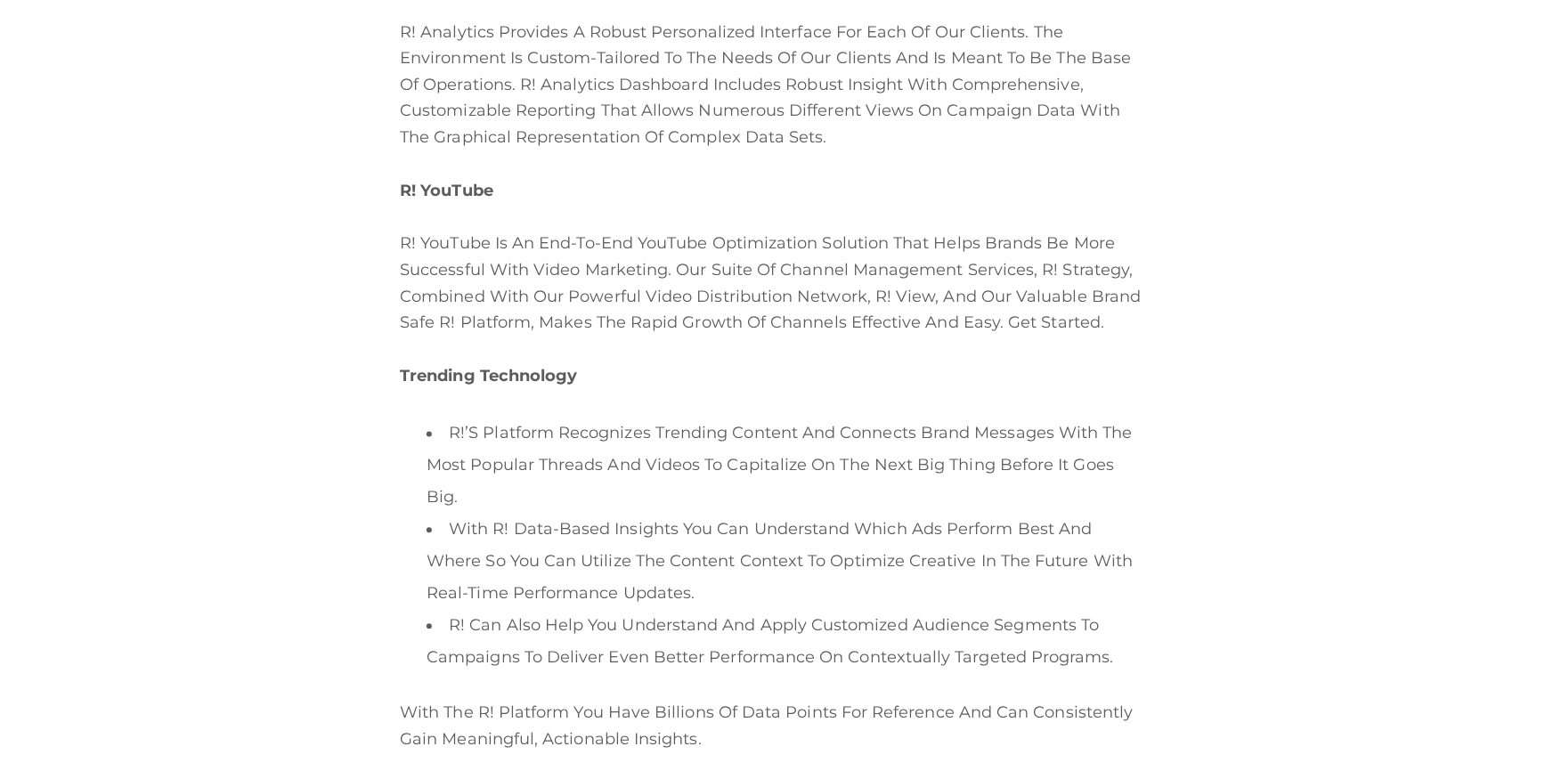
scroll to position [1638, 0]
